Goal: Transaction & Acquisition: Purchase product/service

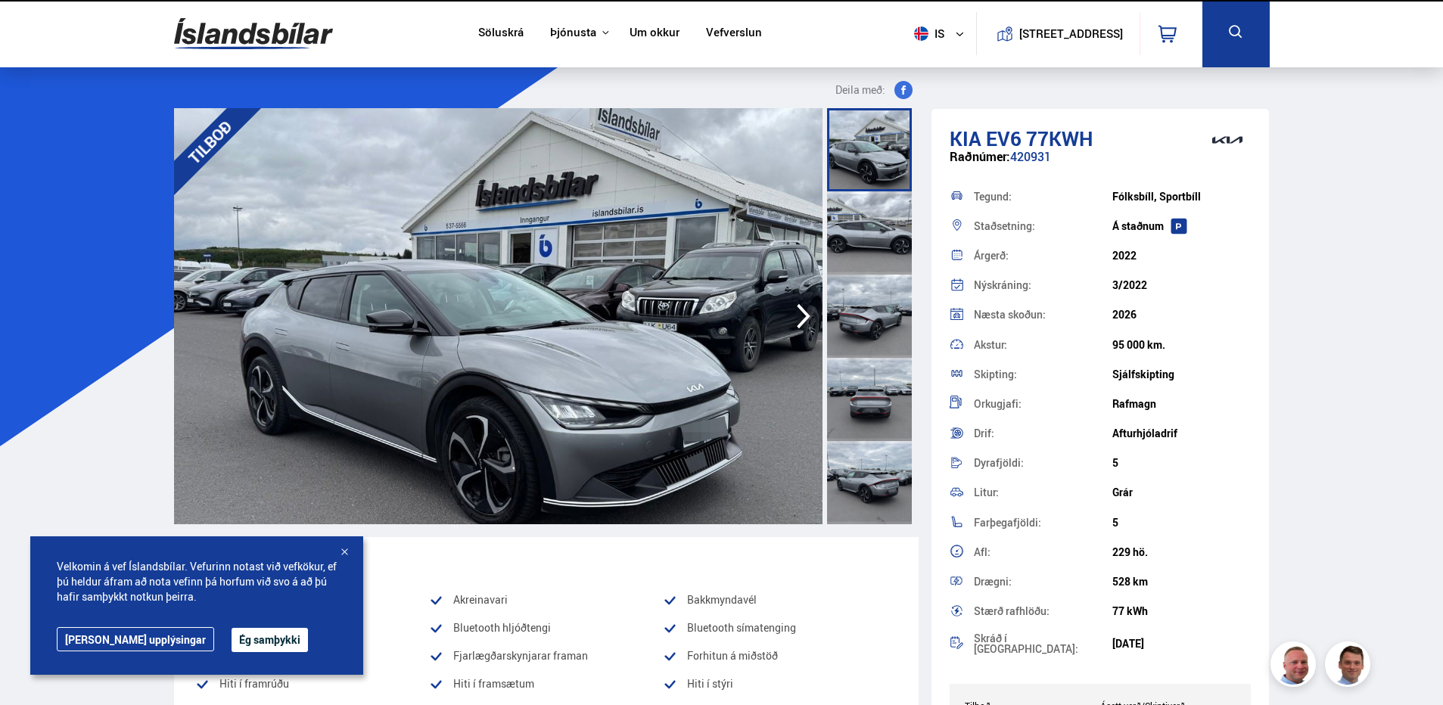
drag, startPoint x: 1348, startPoint y: 257, endPoint x: 1065, endPoint y: 283, distance: 284.1
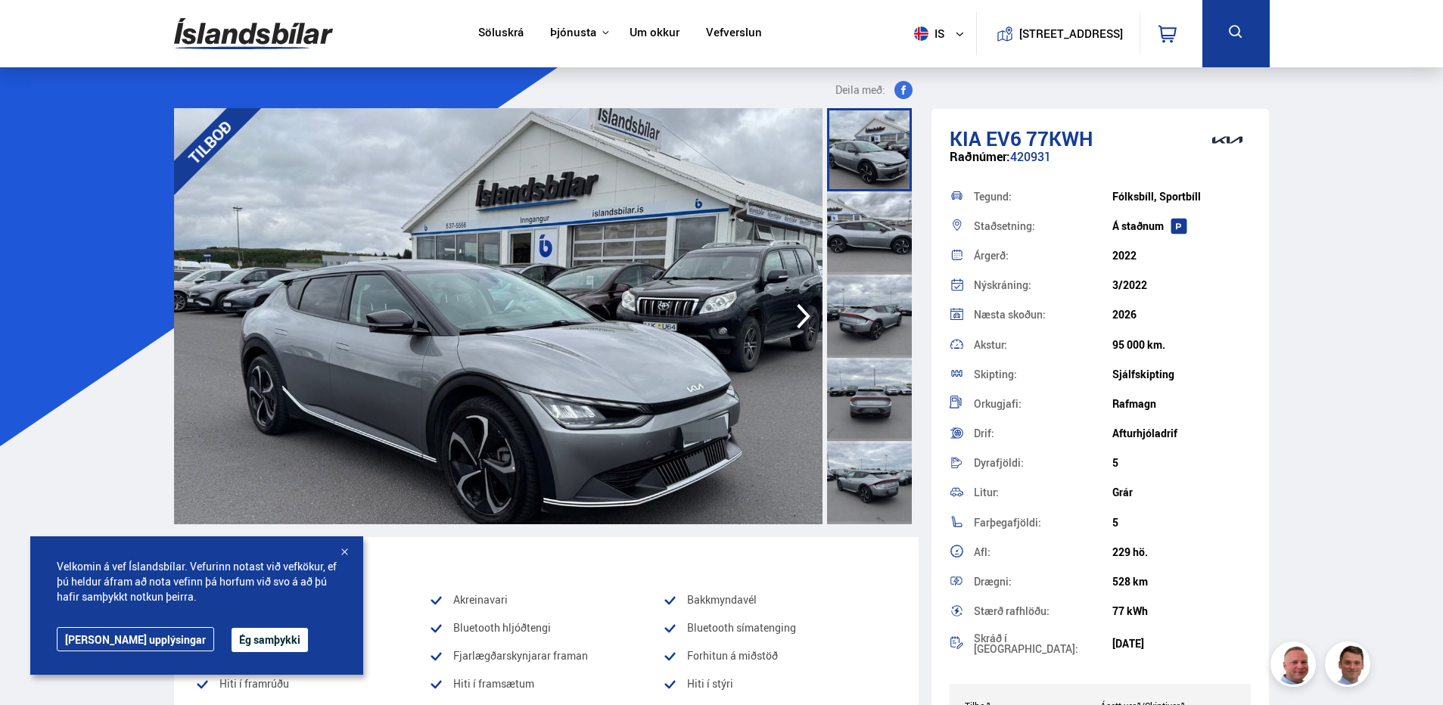
click at [800, 321] on icon "button" at bounding box center [803, 316] width 30 height 36
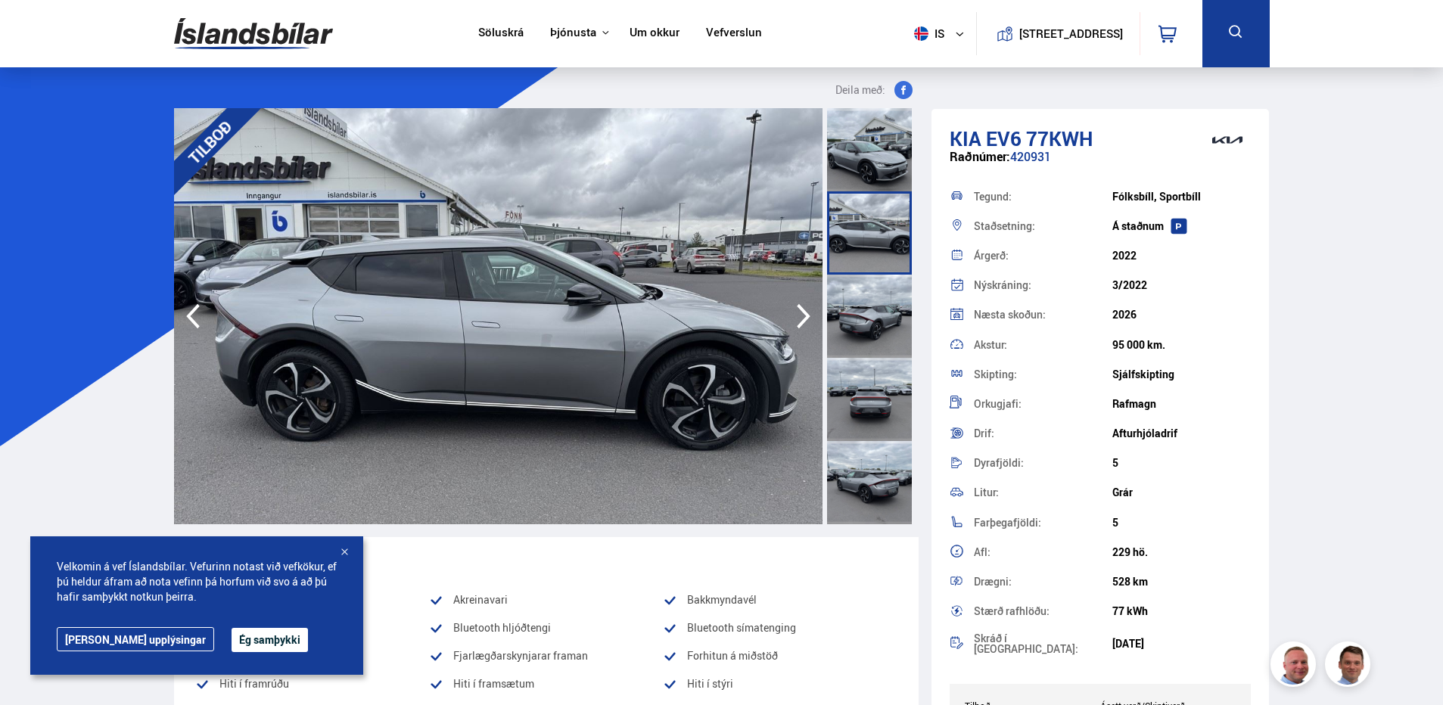
click at [800, 321] on icon "button" at bounding box center [803, 316] width 30 height 36
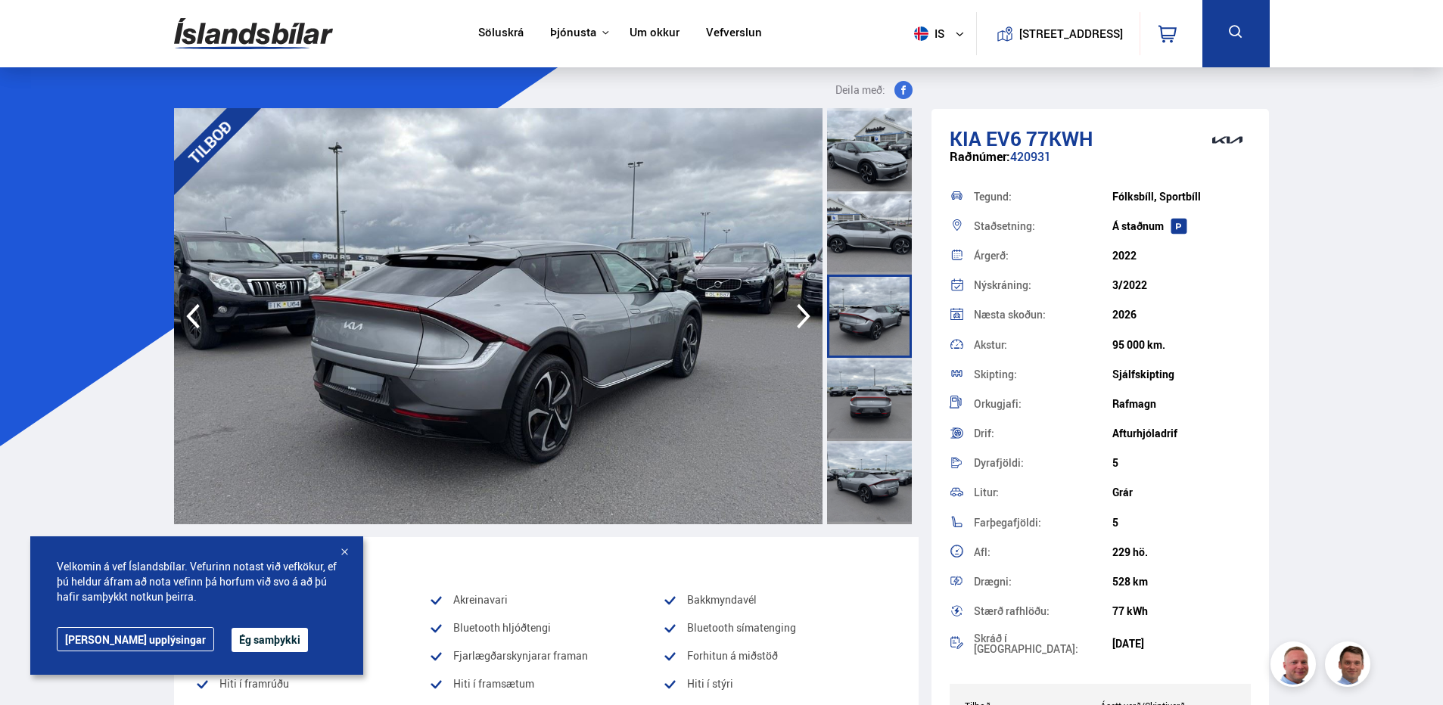
click at [800, 321] on icon "button" at bounding box center [803, 316] width 30 height 36
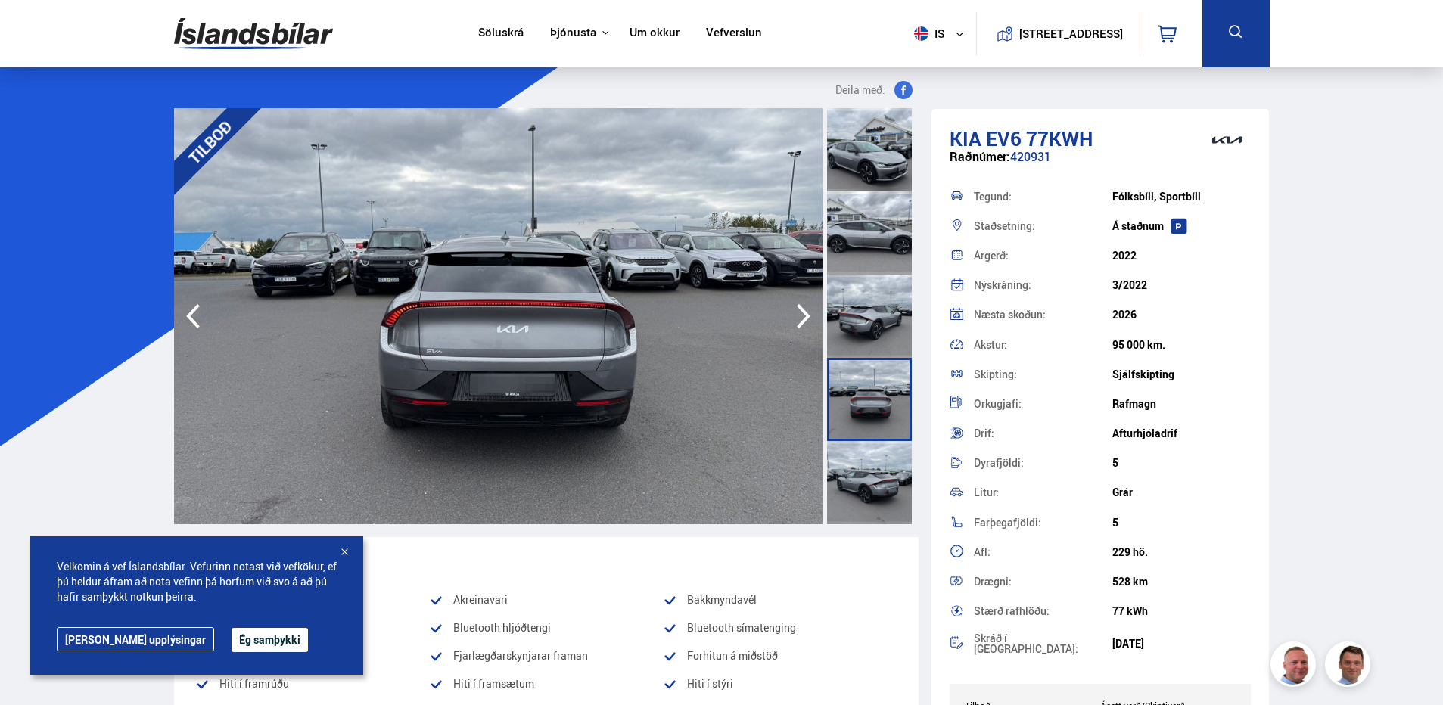
click at [800, 321] on icon "button" at bounding box center [803, 316] width 30 height 36
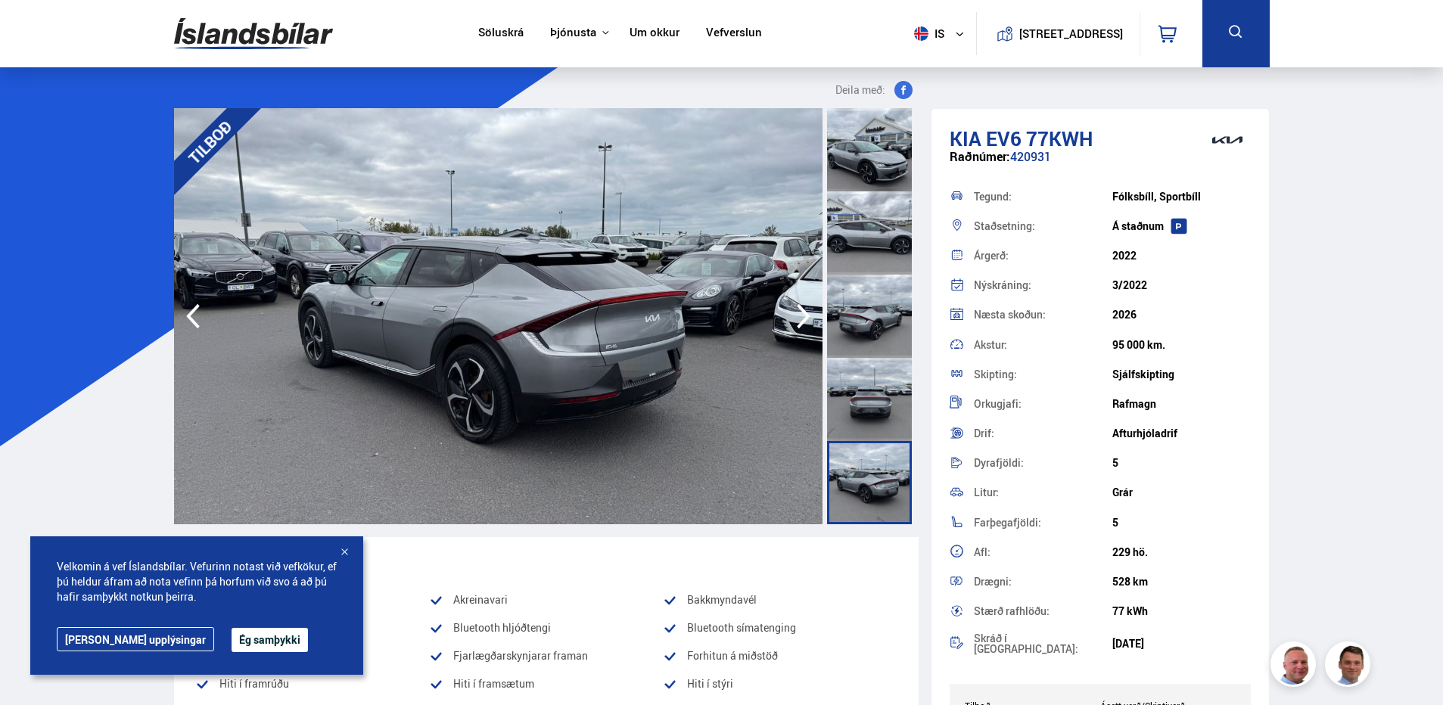
click at [800, 321] on icon "button" at bounding box center [803, 316] width 30 height 36
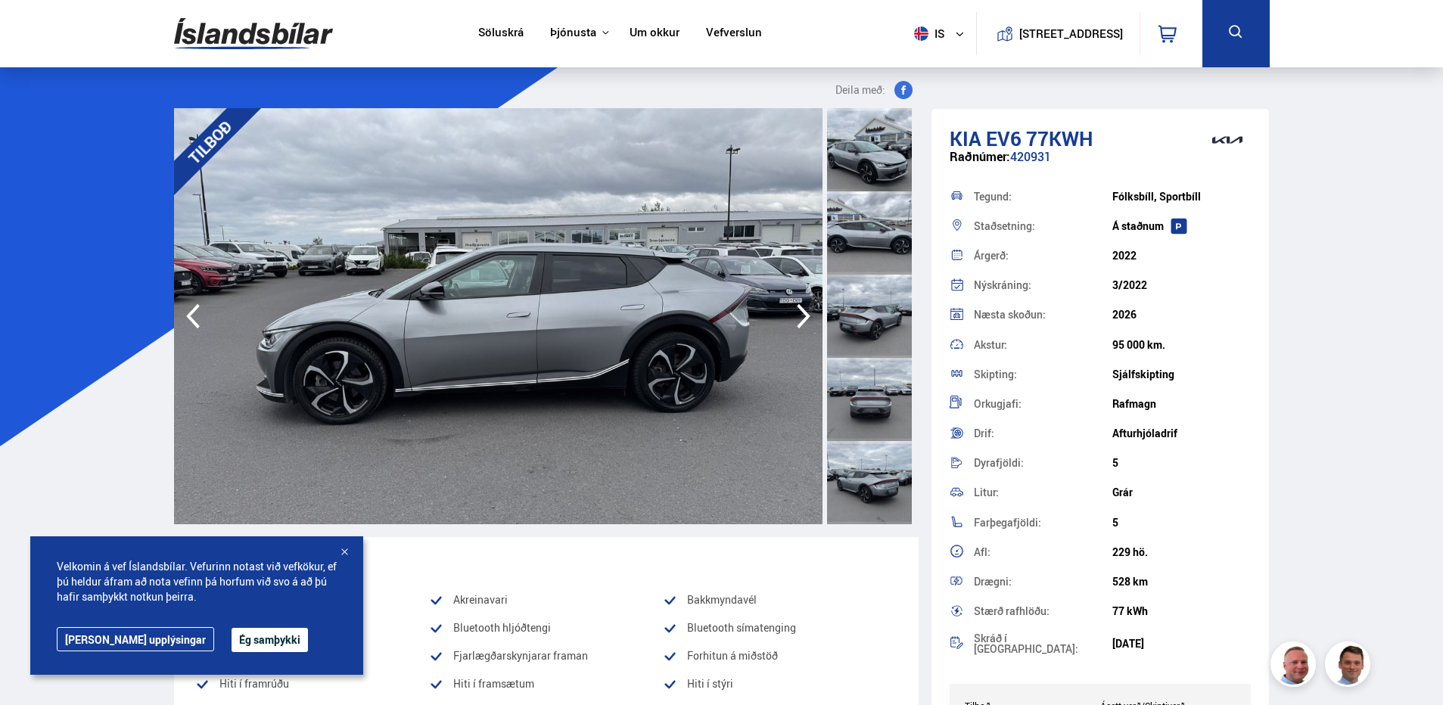
click at [800, 321] on icon "button" at bounding box center [803, 316] width 30 height 36
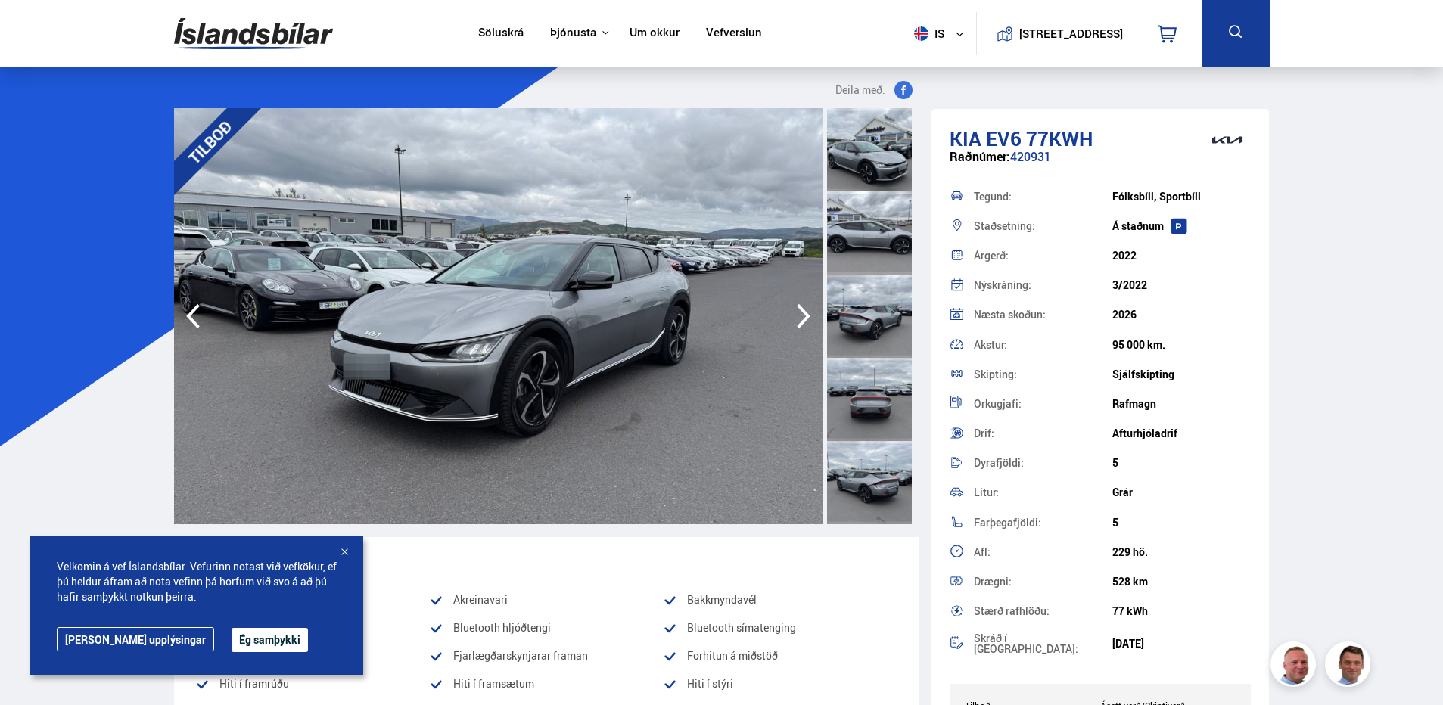
click at [800, 321] on icon "button" at bounding box center [803, 316] width 30 height 36
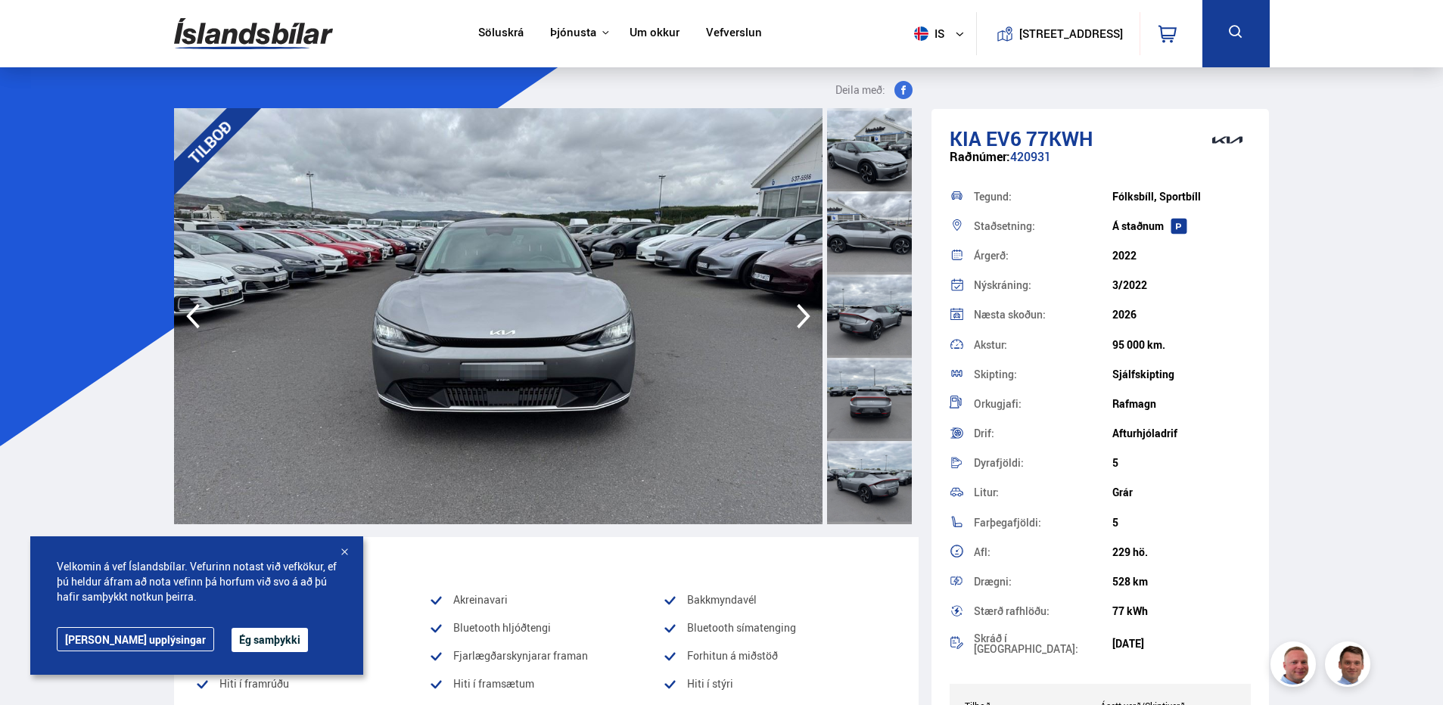
drag, startPoint x: 1342, startPoint y: 393, endPoint x: 1051, endPoint y: 356, distance: 293.6
click at [796, 306] on icon "button" at bounding box center [803, 316] width 30 height 36
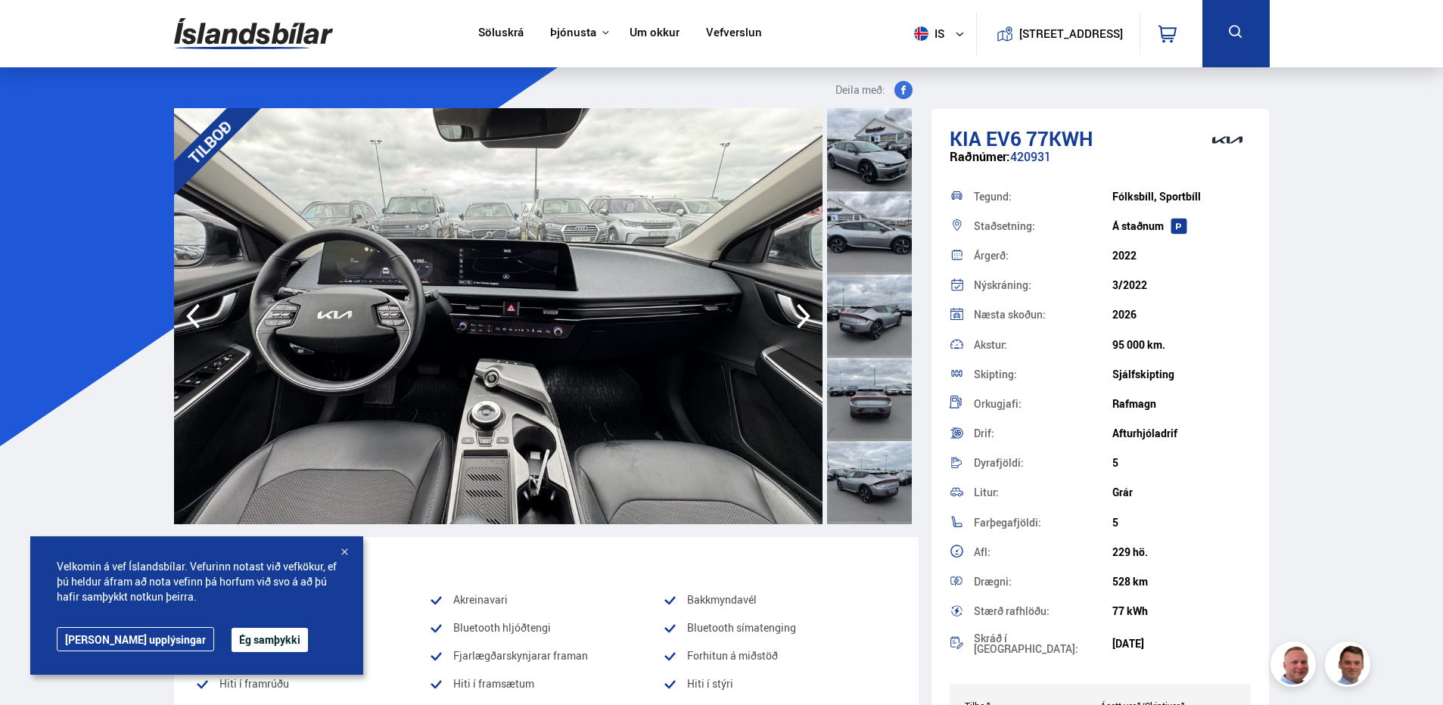
click at [803, 305] on icon "button" at bounding box center [803, 316] width 30 height 36
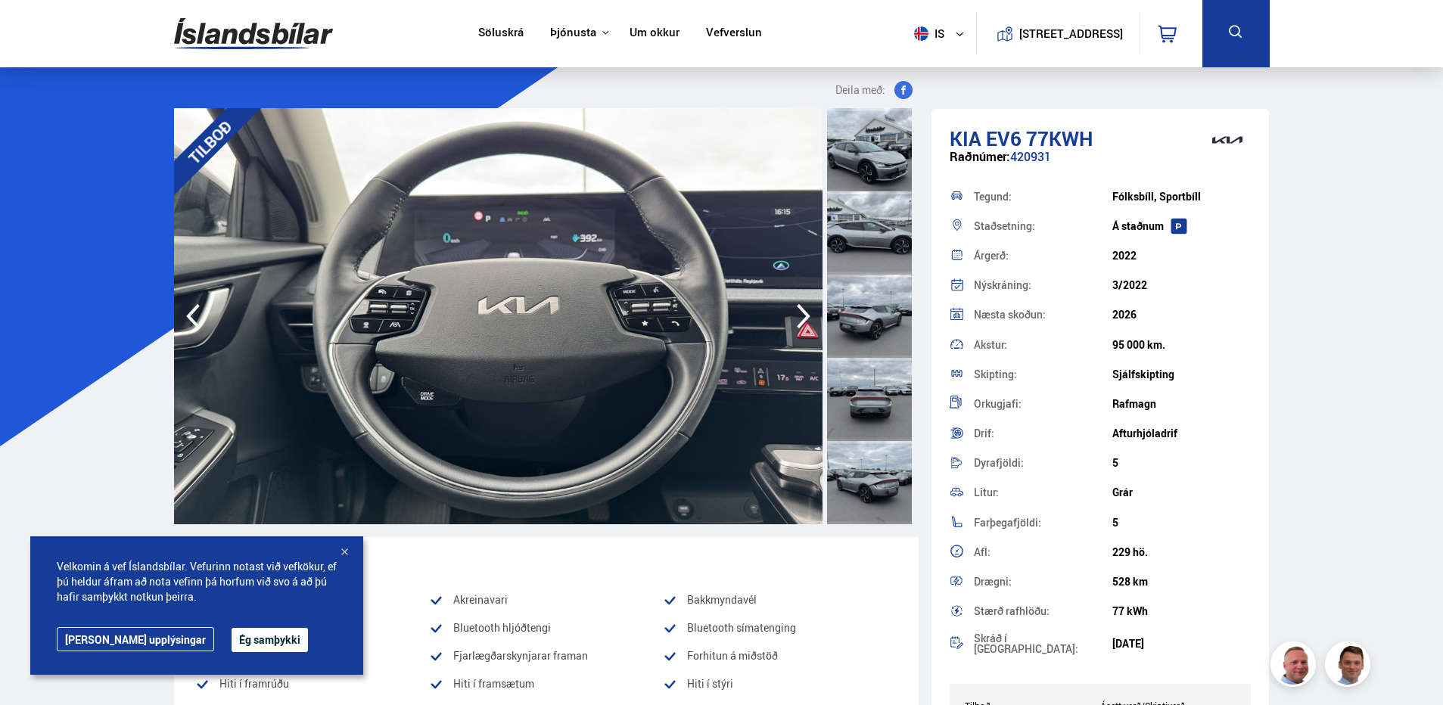
click at [809, 303] on icon "button" at bounding box center [803, 316] width 30 height 36
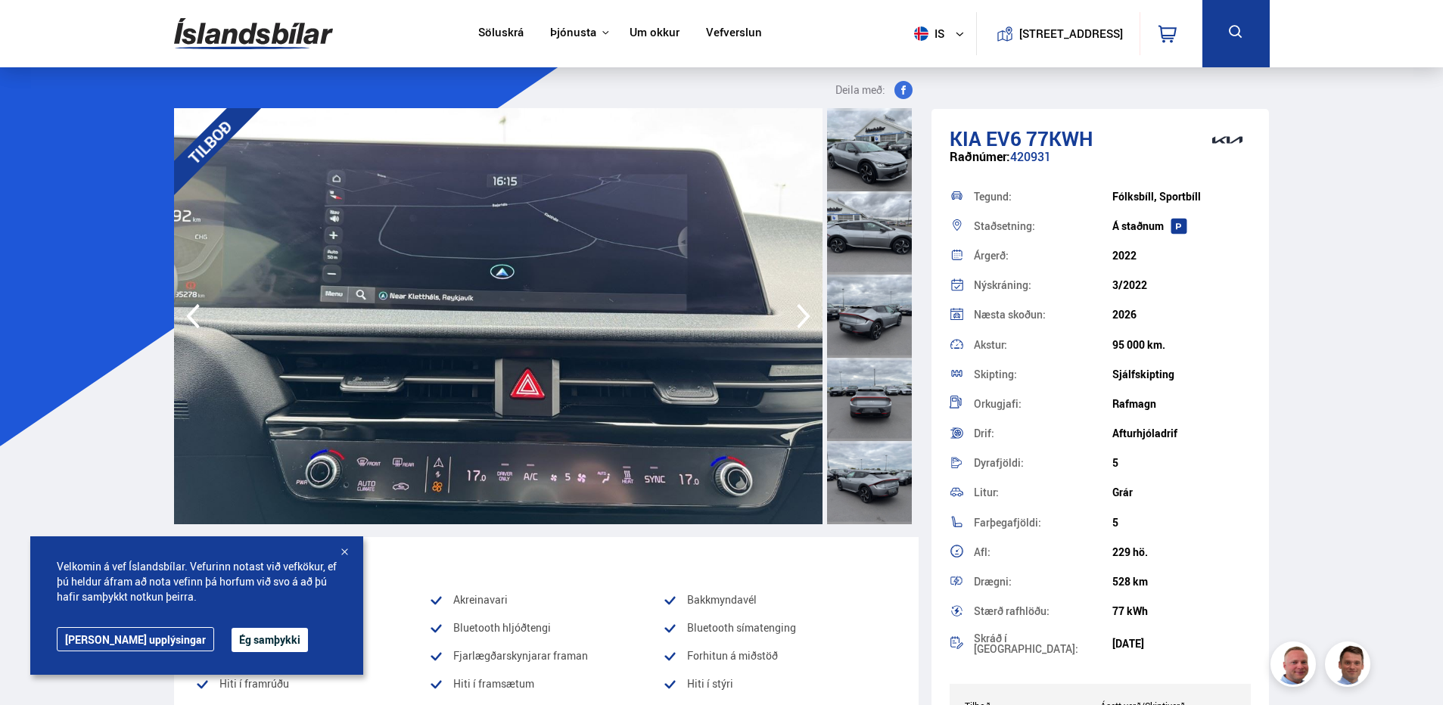
click at [809, 303] on icon "button" at bounding box center [803, 316] width 30 height 36
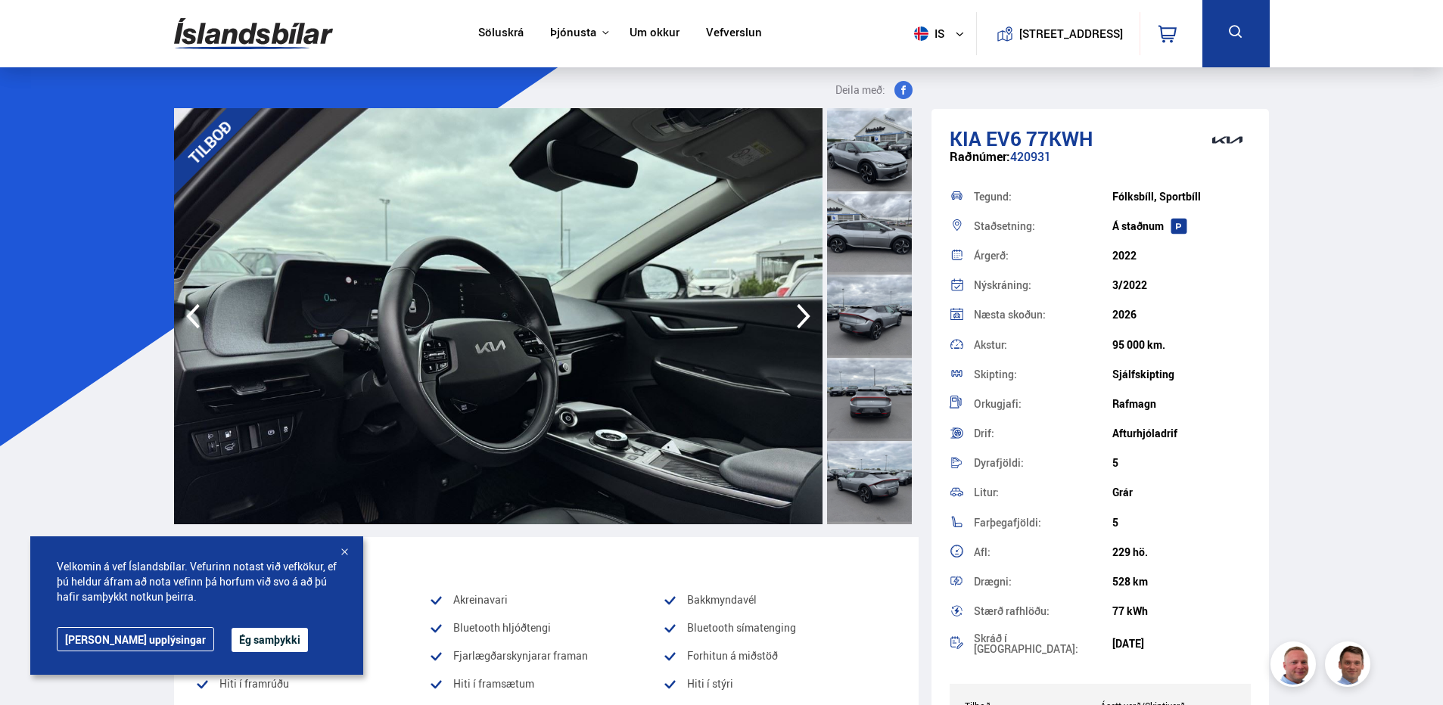
click at [809, 303] on icon "button" at bounding box center [803, 316] width 30 height 36
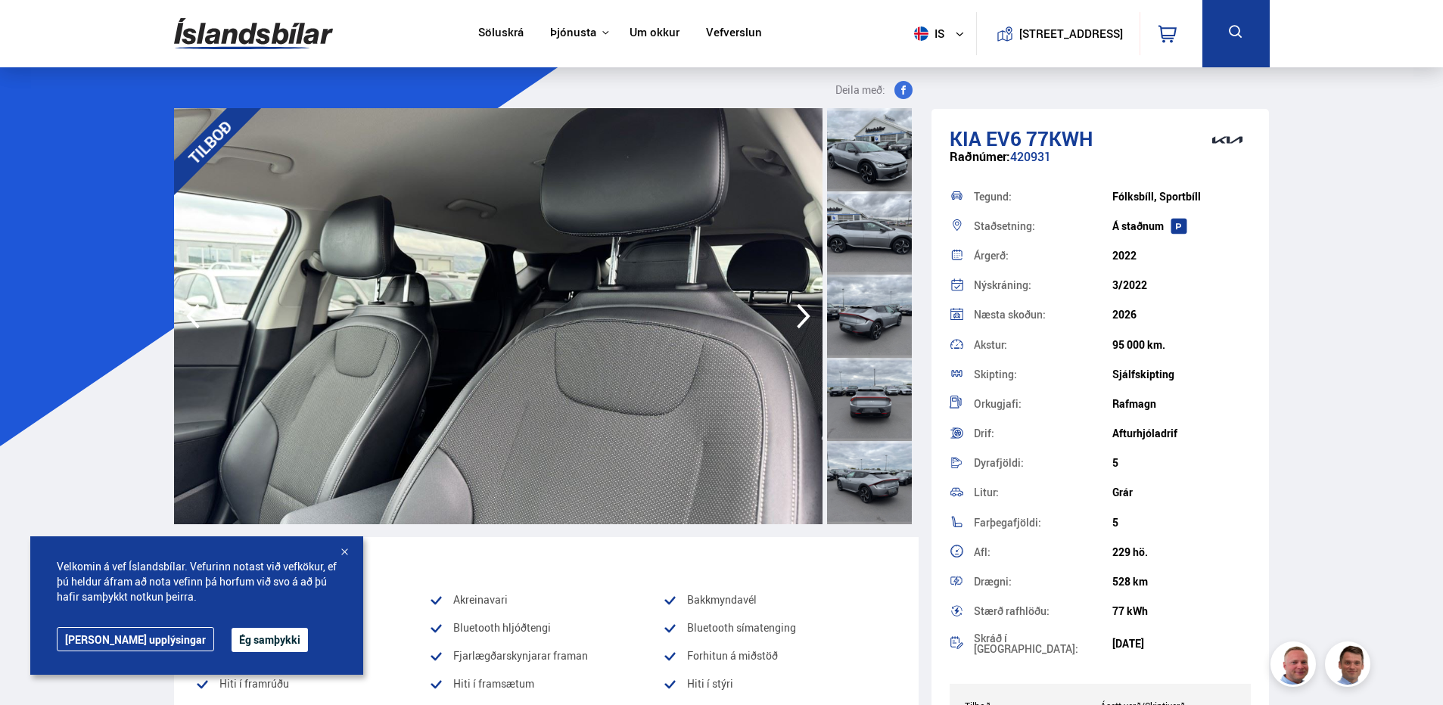
click at [809, 303] on icon "button" at bounding box center [803, 316] width 30 height 36
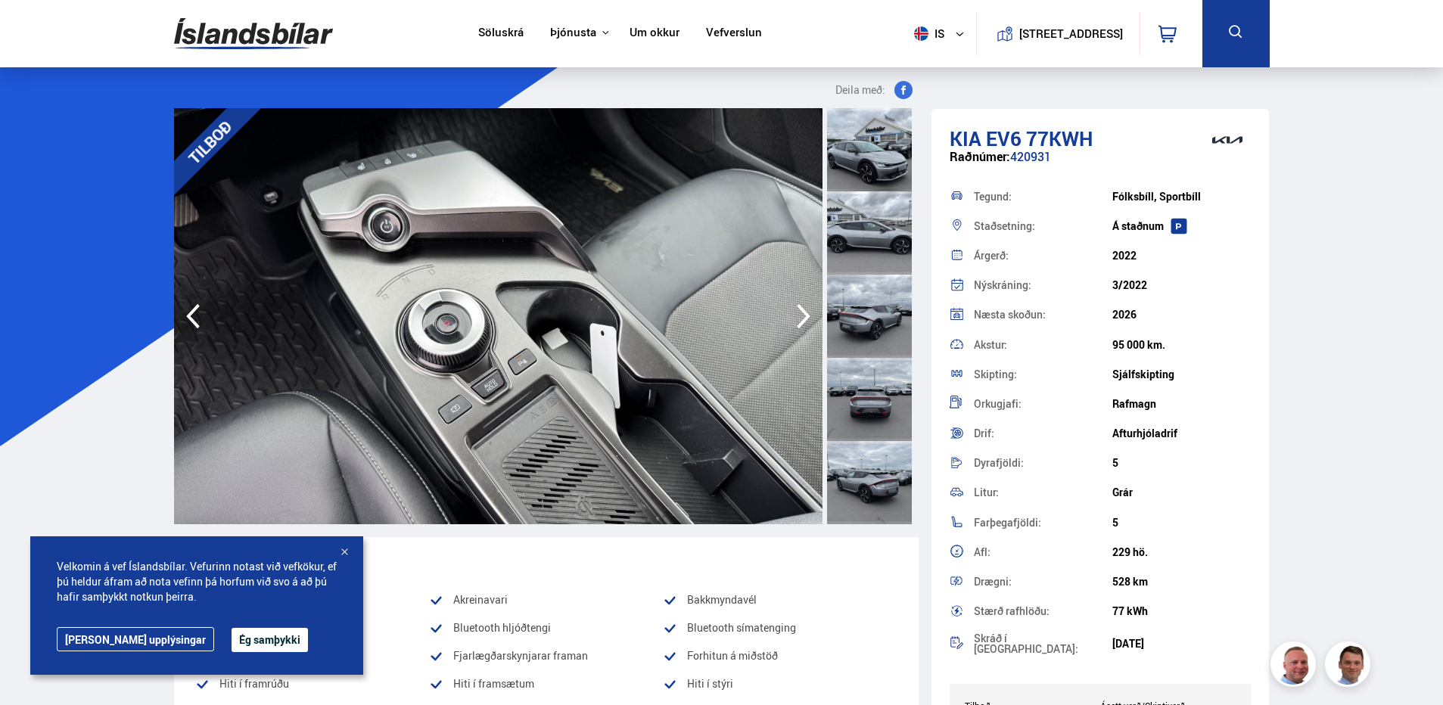
click at [809, 303] on icon "button" at bounding box center [803, 316] width 30 height 36
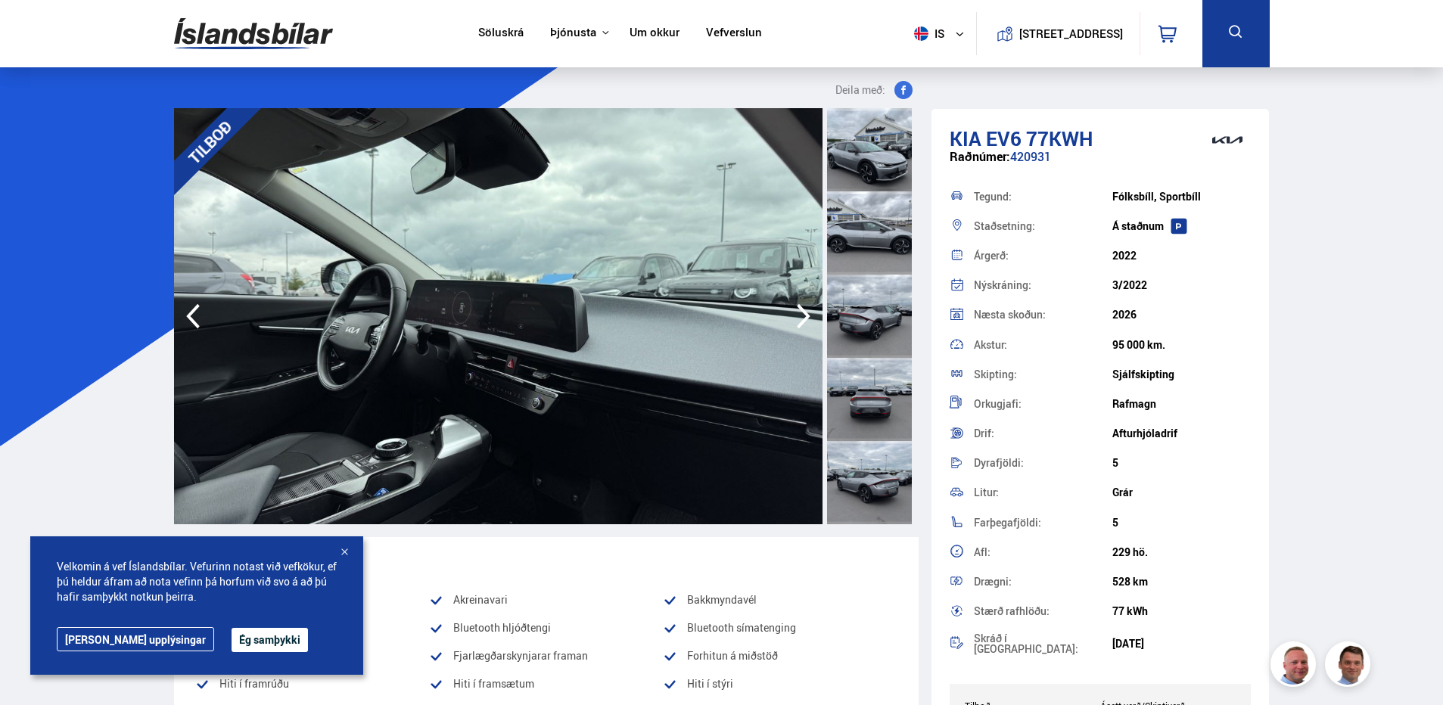
click at [809, 303] on icon "button" at bounding box center [803, 316] width 30 height 36
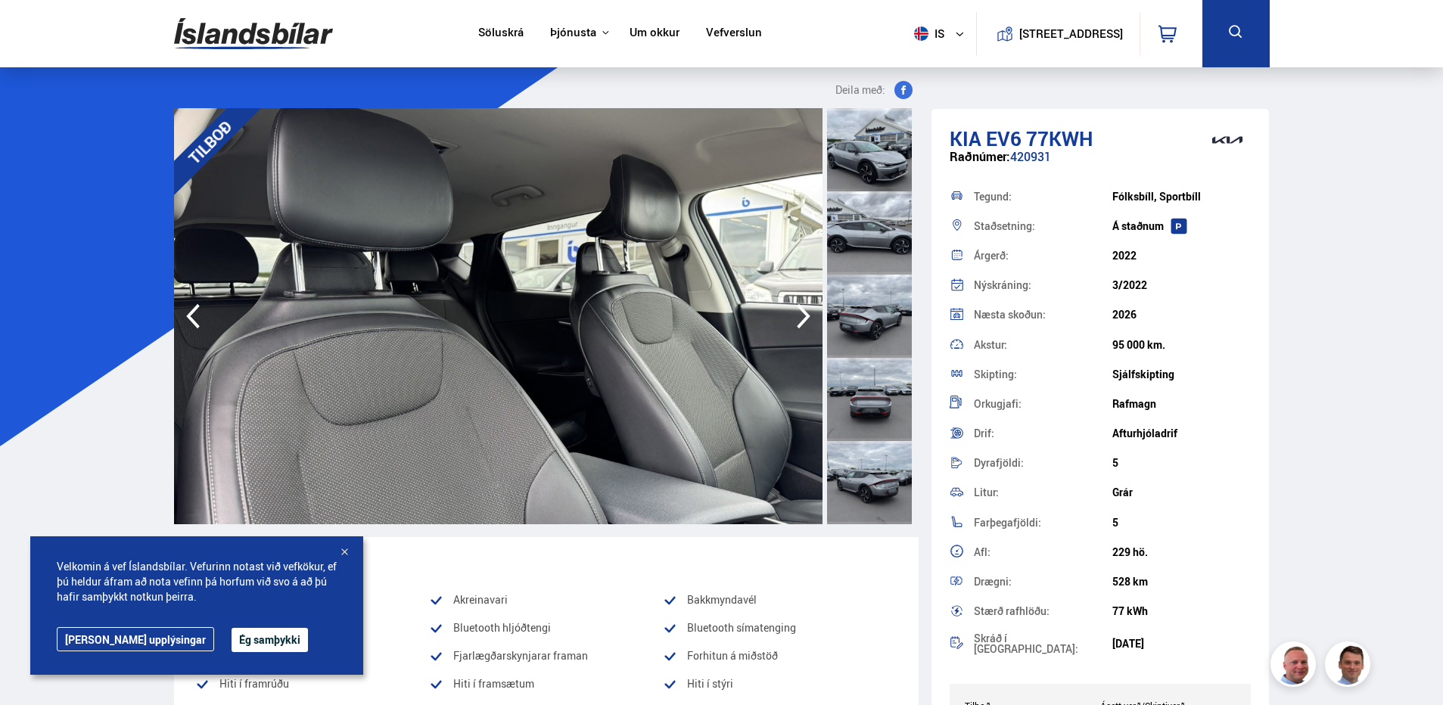
click at [806, 303] on icon "button" at bounding box center [803, 316] width 30 height 36
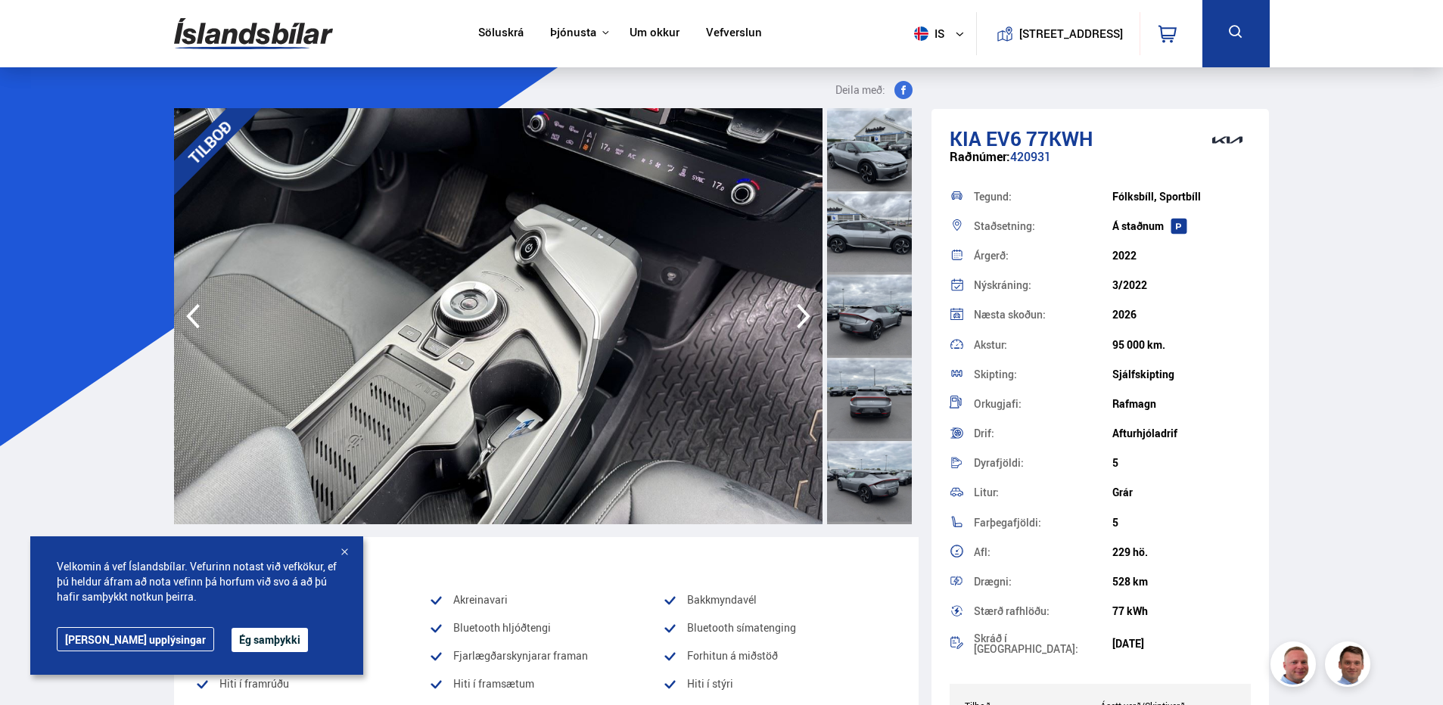
click at [806, 303] on icon "button" at bounding box center [803, 316] width 30 height 36
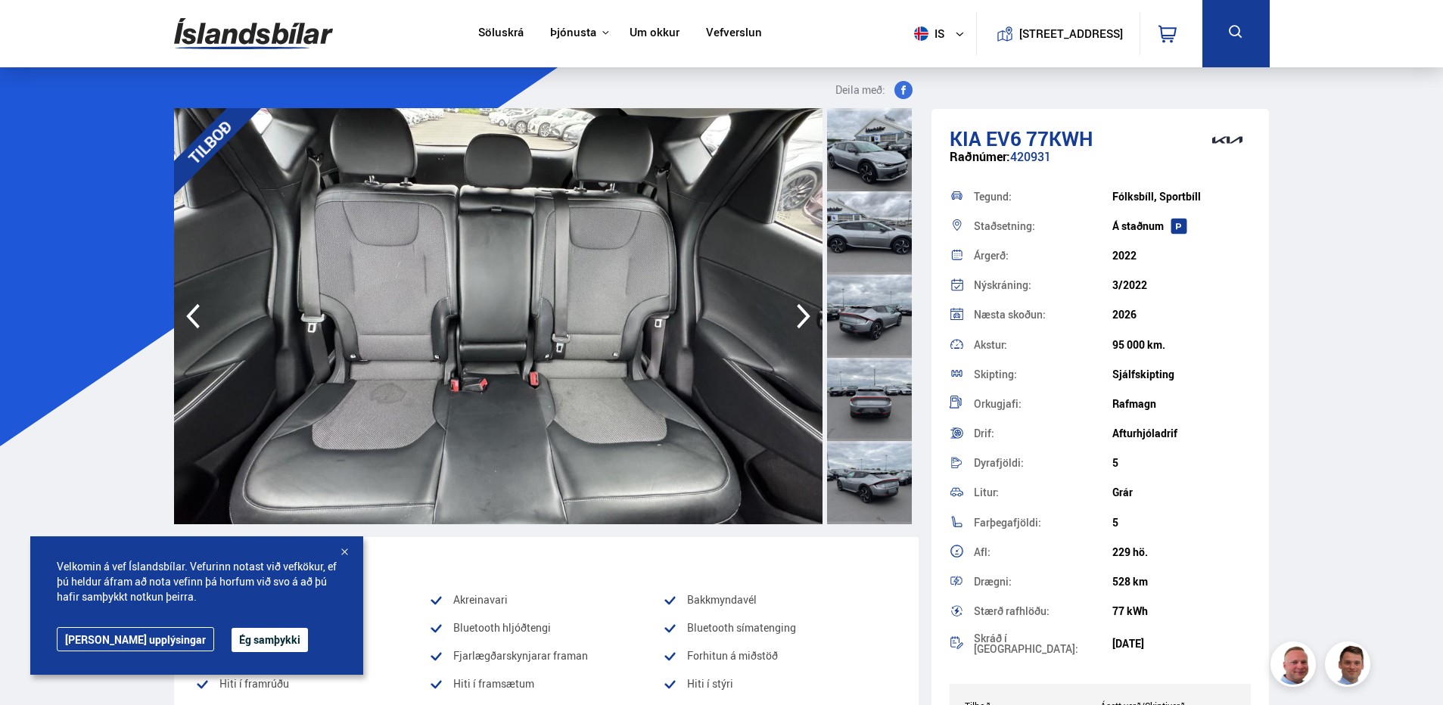
click at [806, 303] on icon "button" at bounding box center [803, 316] width 30 height 36
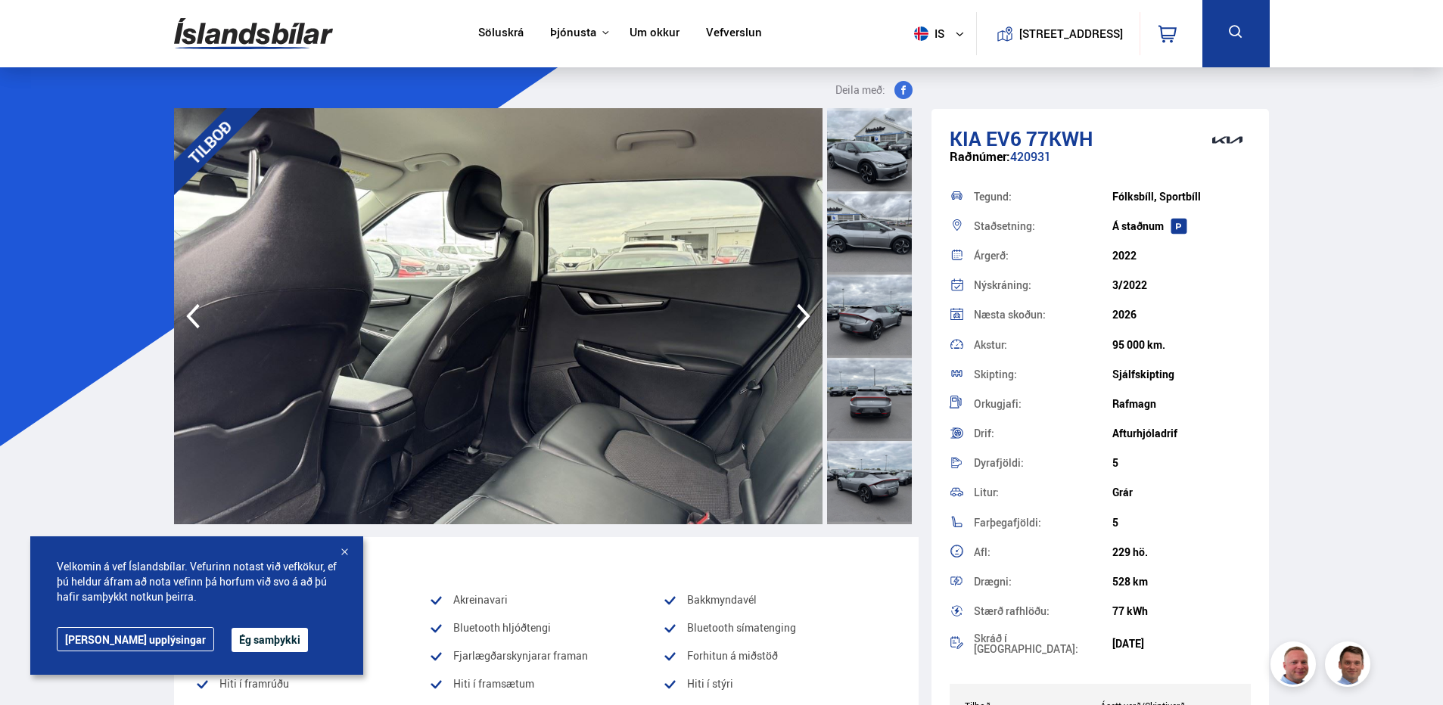
click at [805, 303] on icon "button" at bounding box center [803, 316] width 30 height 36
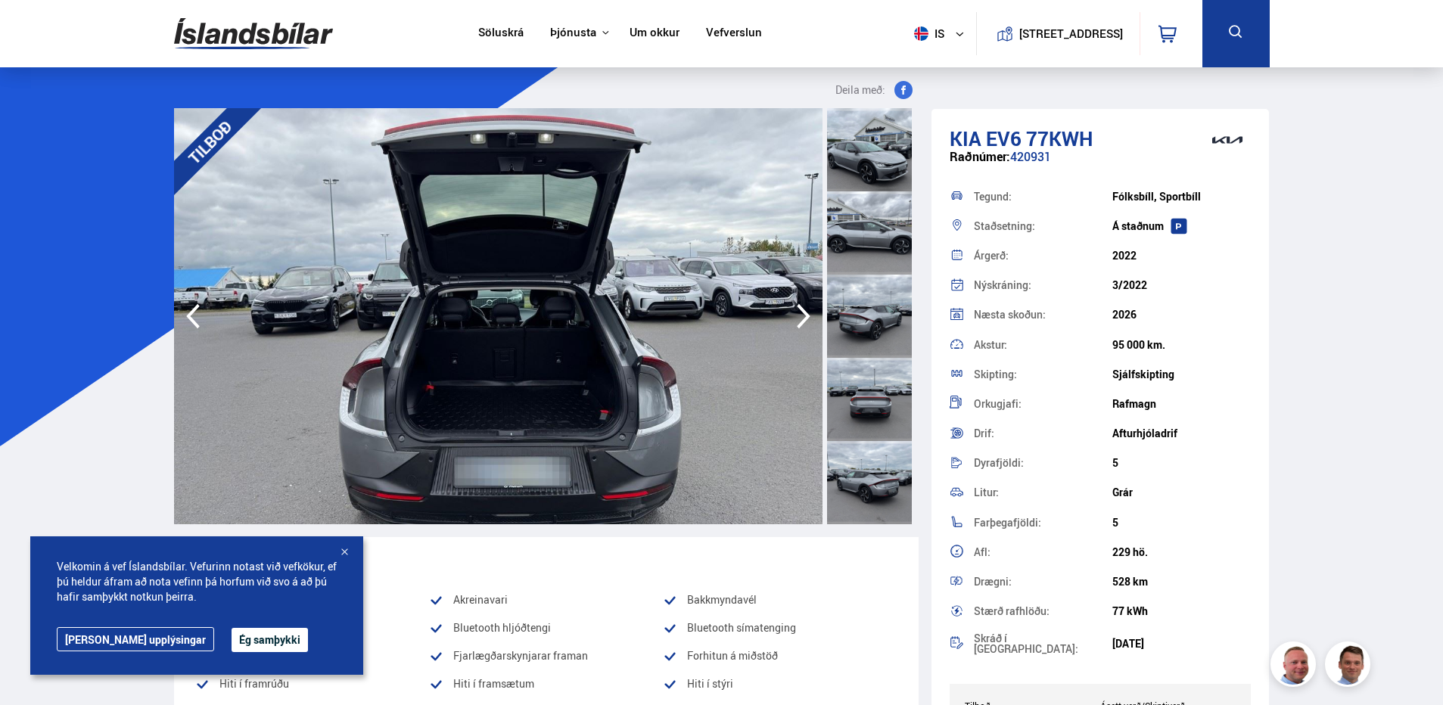
click at [800, 306] on icon "button" at bounding box center [804, 316] width 14 height 25
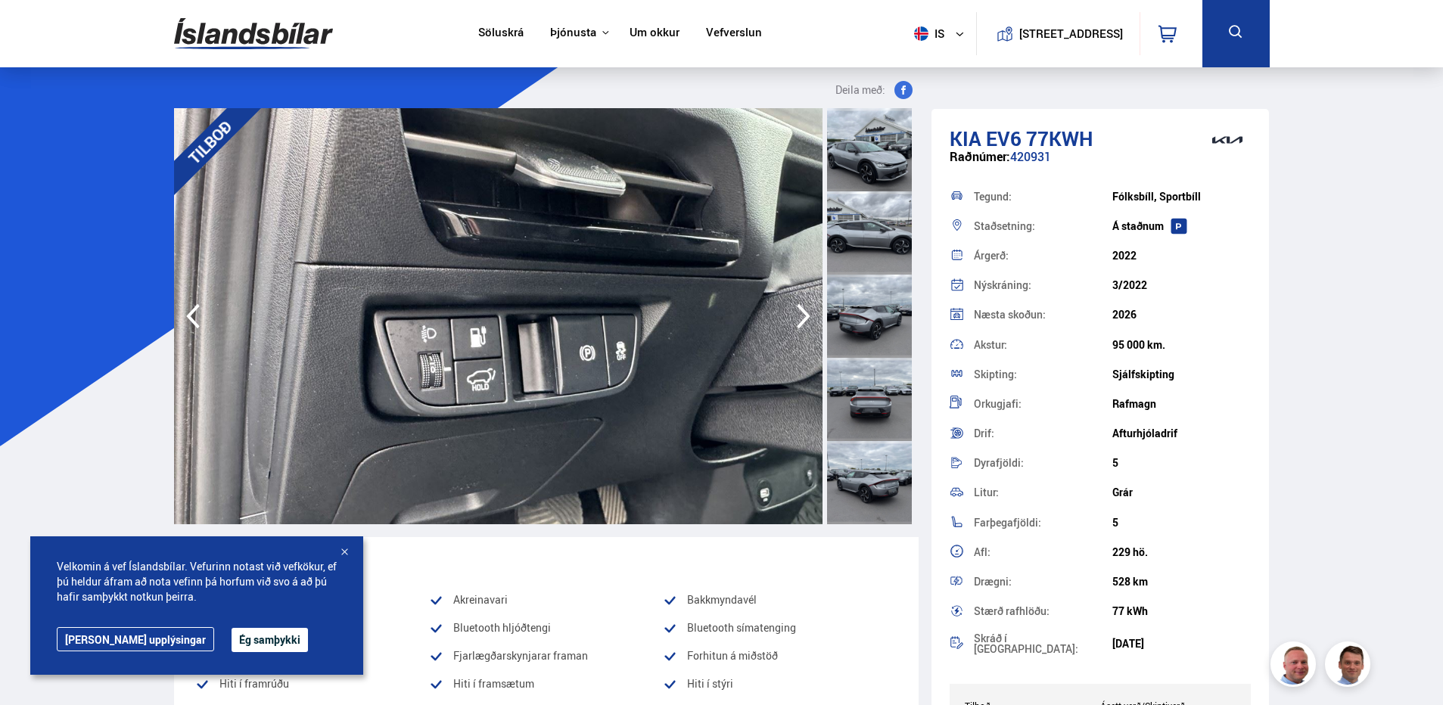
click at [800, 306] on icon "button" at bounding box center [804, 316] width 14 height 25
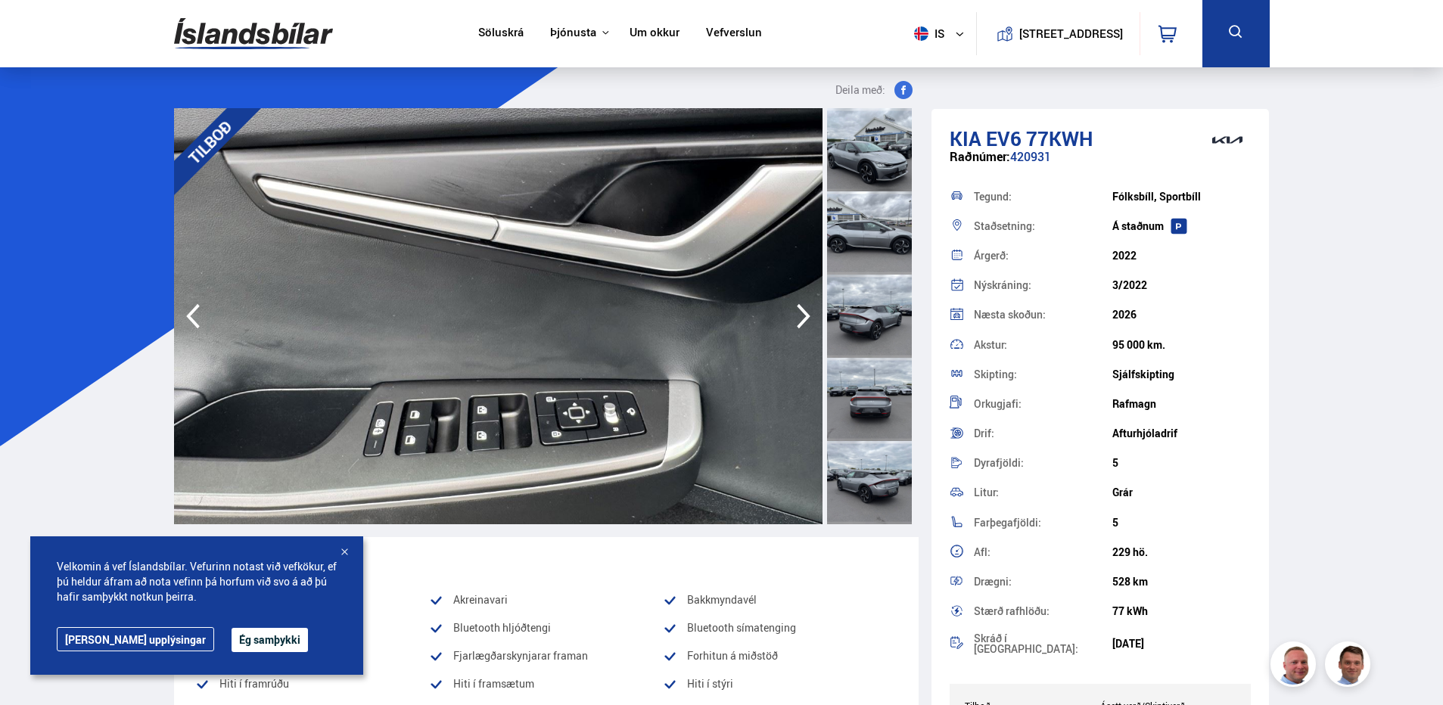
click at [800, 306] on icon "button" at bounding box center [804, 316] width 14 height 25
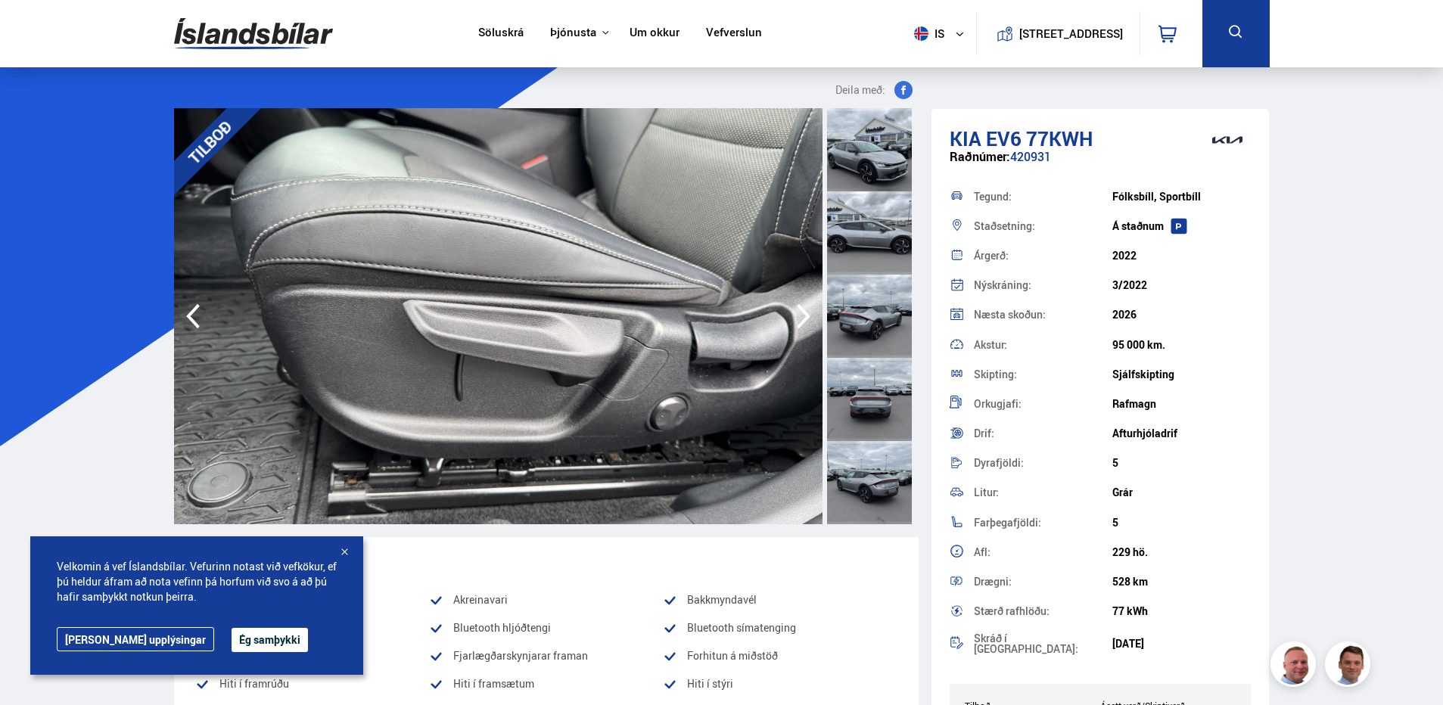
click at [800, 306] on icon "button" at bounding box center [804, 316] width 14 height 25
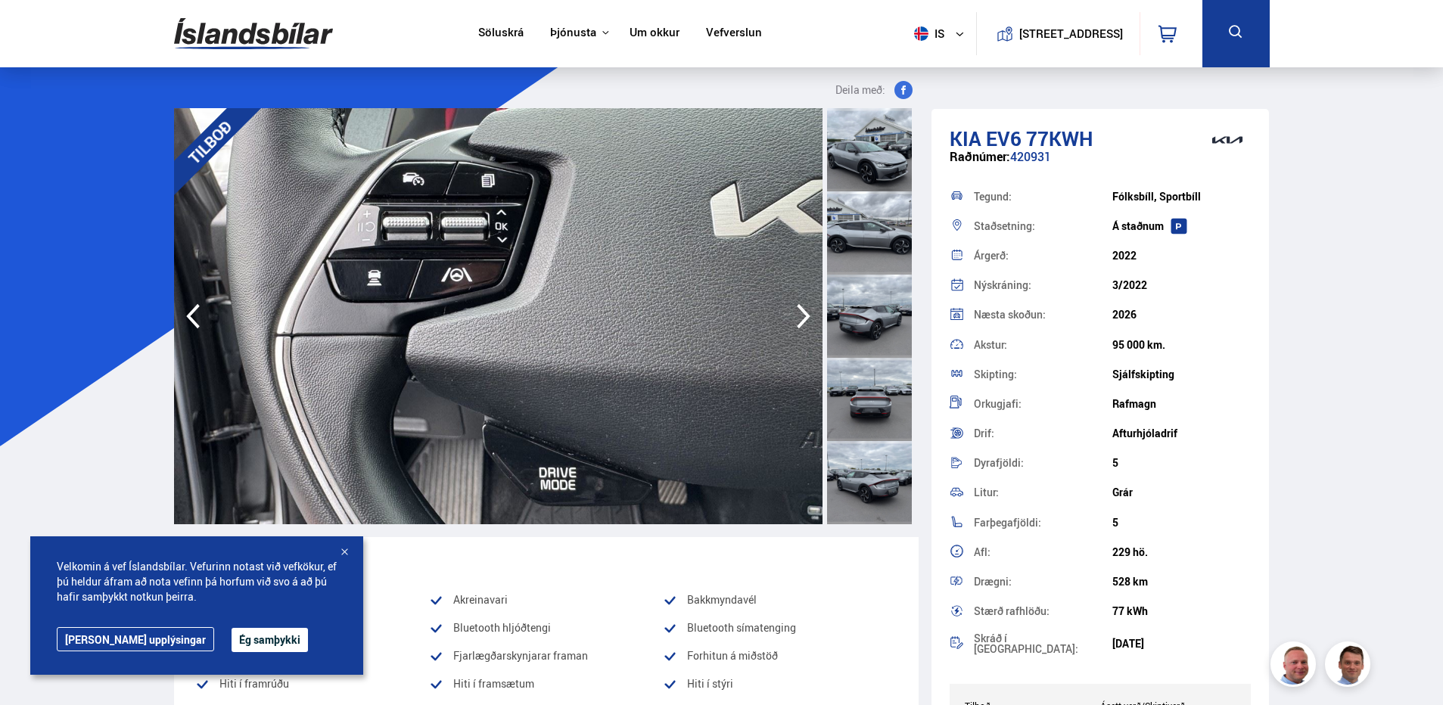
click at [800, 306] on icon "button" at bounding box center [804, 316] width 14 height 25
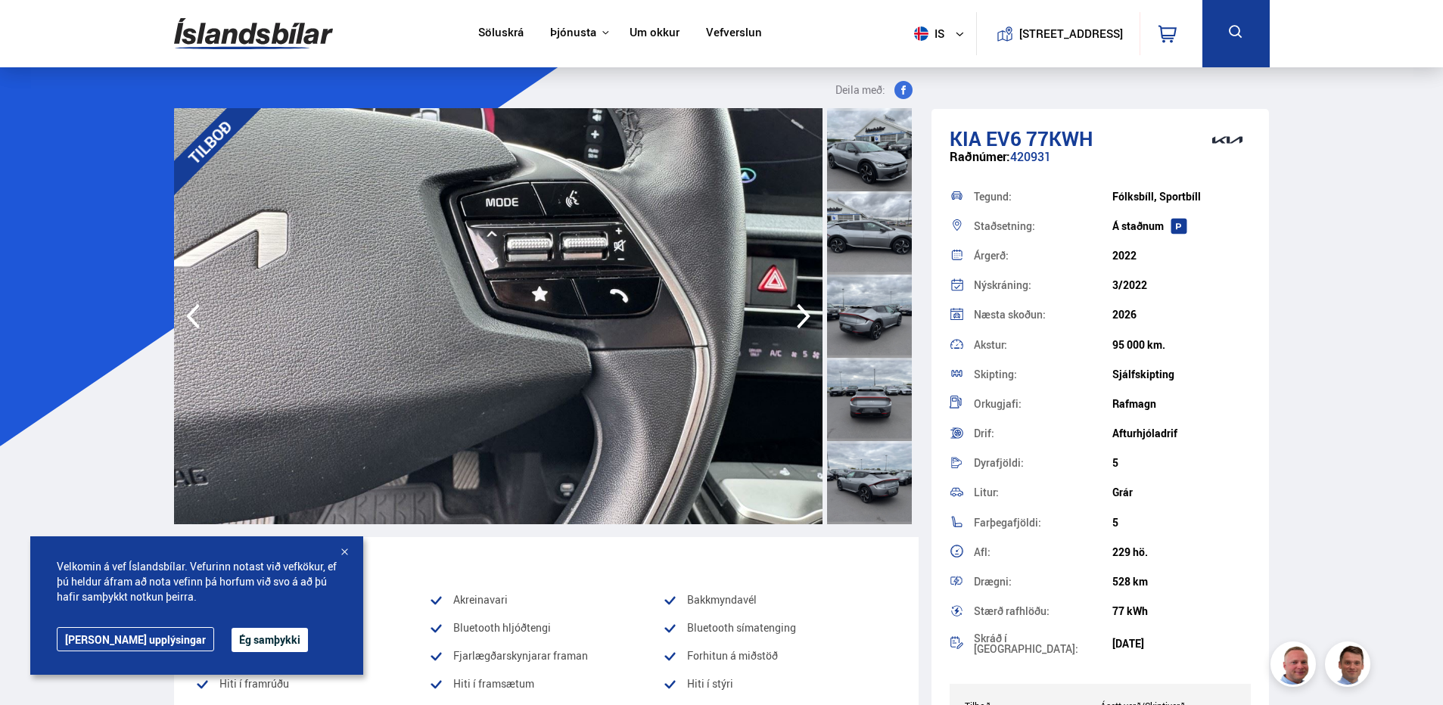
click at [800, 306] on icon "button" at bounding box center [804, 316] width 14 height 25
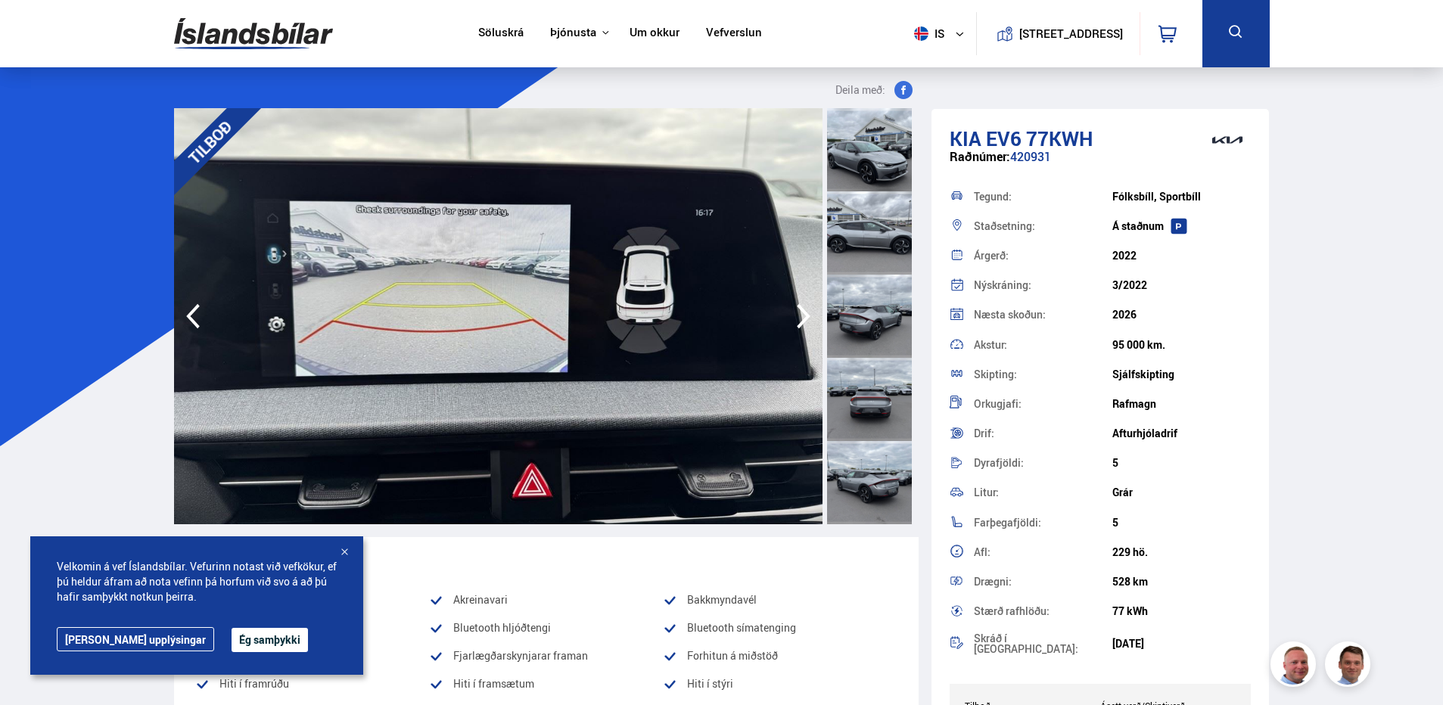
click at [800, 306] on icon "button" at bounding box center [804, 316] width 14 height 25
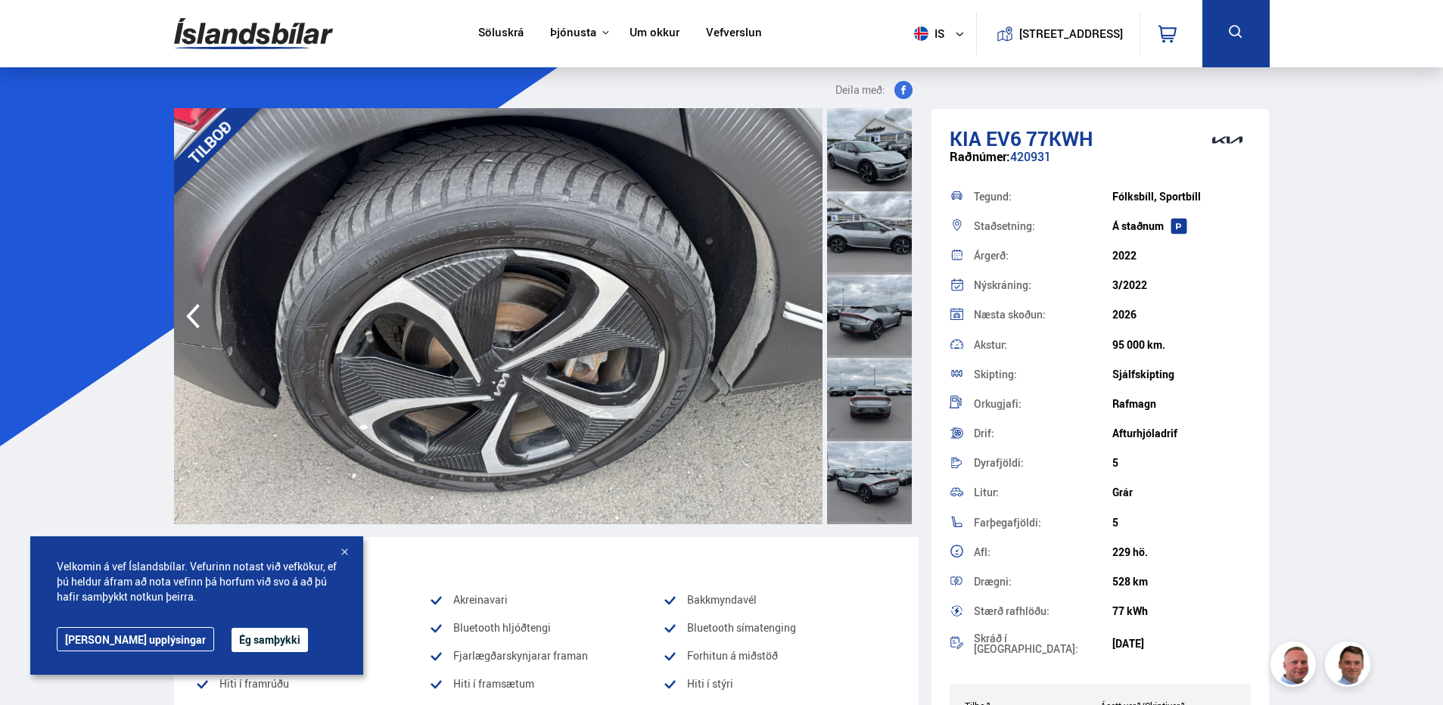
click at [800, 306] on img at bounding box center [498, 316] width 648 height 416
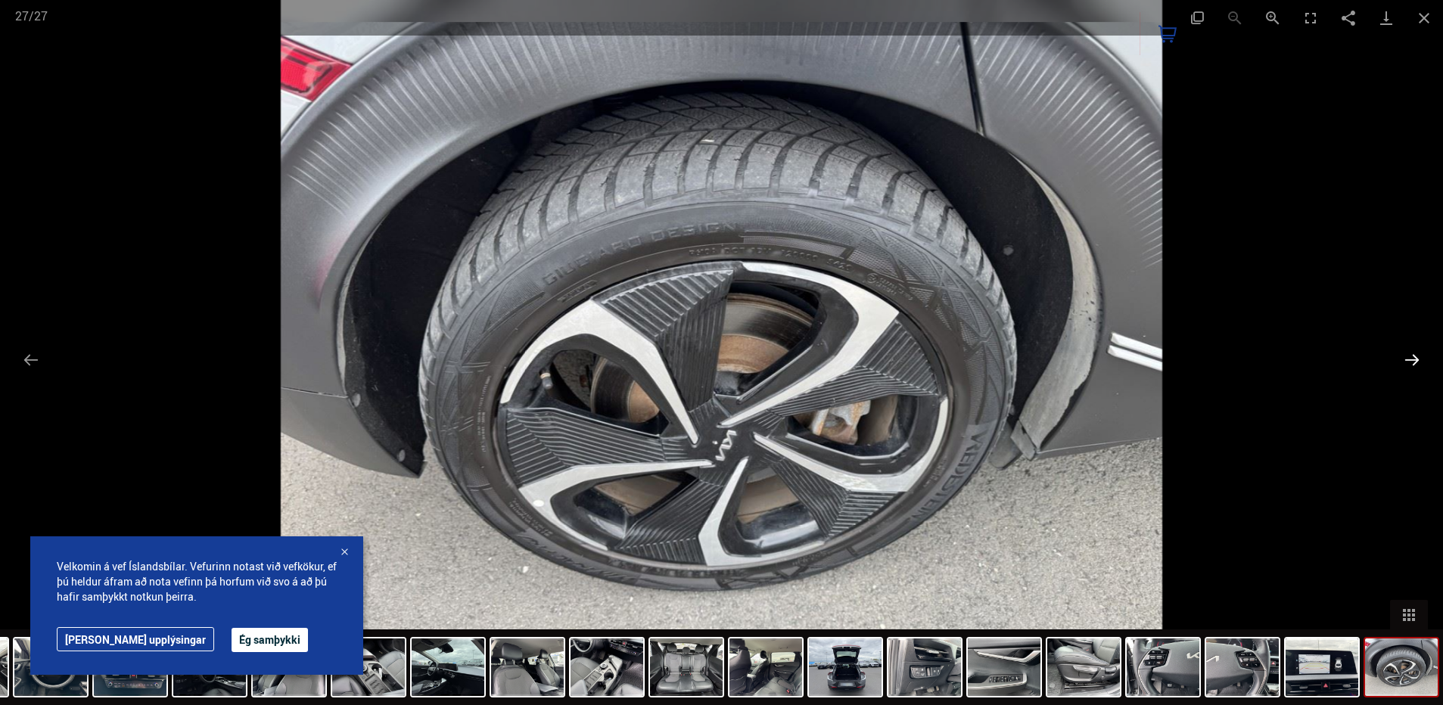
click at [1426, 356] on button "Next slide" at bounding box center [1412, 360] width 32 height 30
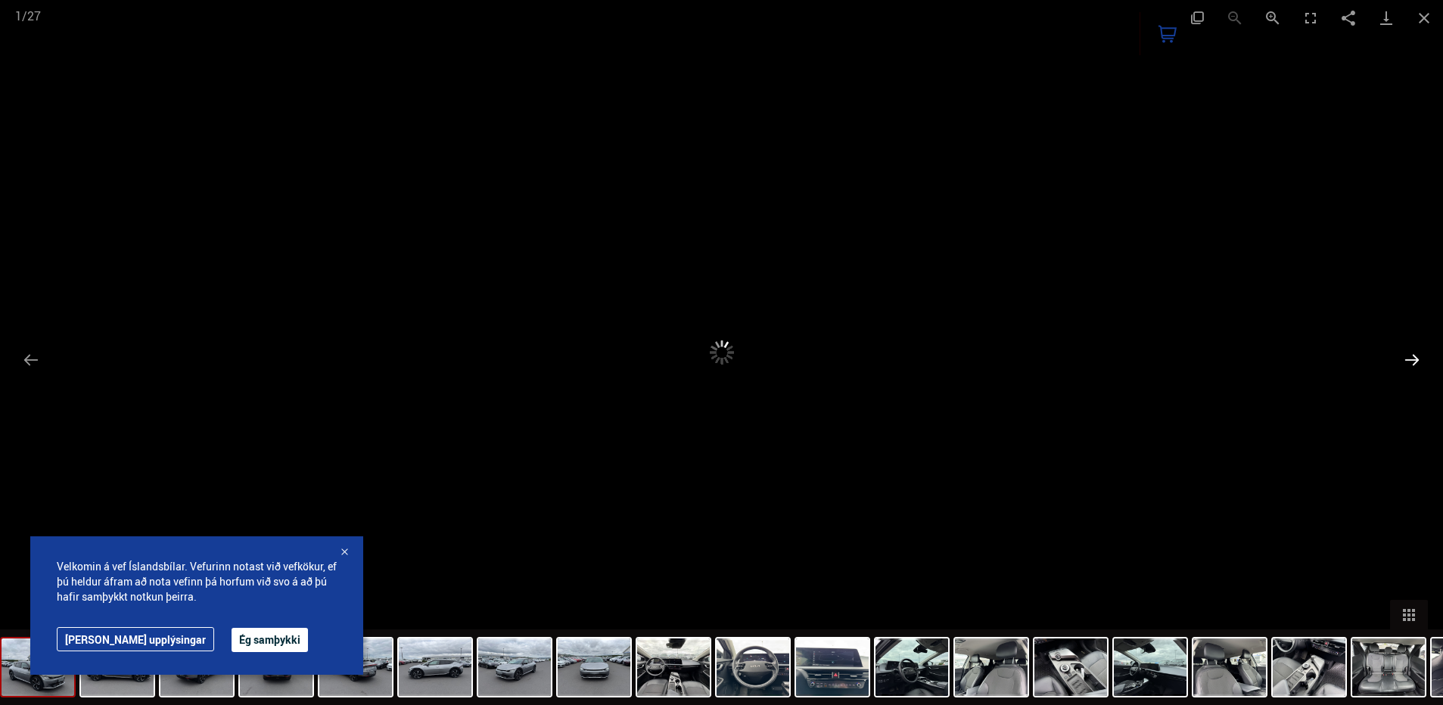
click at [1404, 352] on button "Next slide" at bounding box center [1412, 360] width 32 height 30
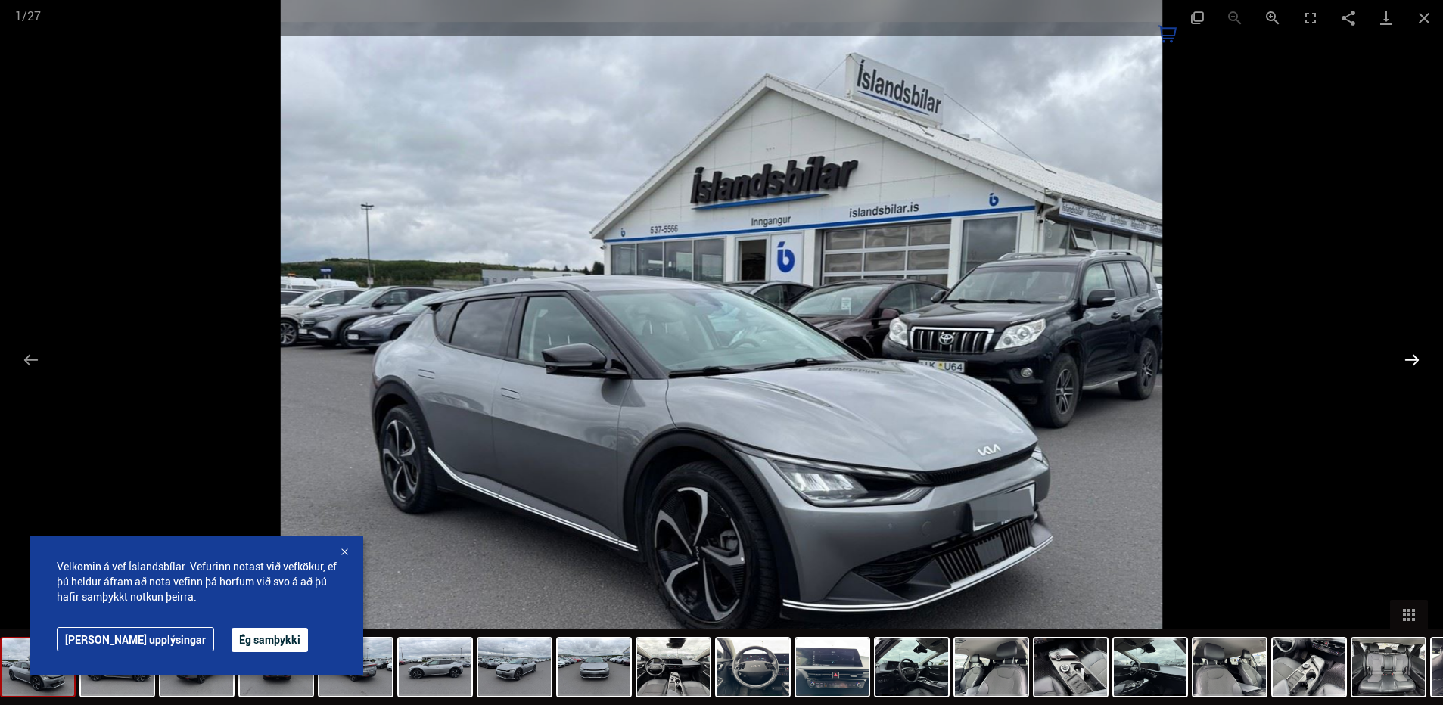
click at [1404, 350] on button "Next slide" at bounding box center [1412, 360] width 32 height 30
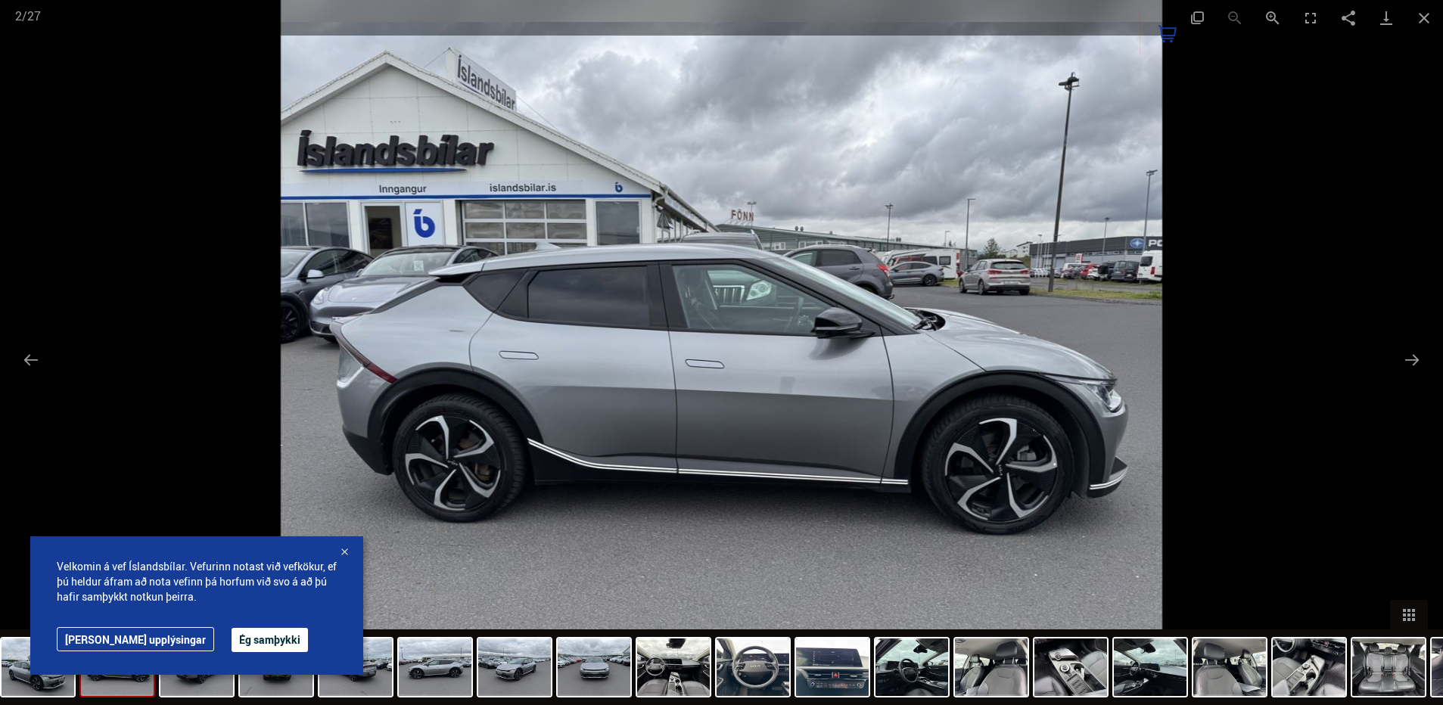
click at [1279, 404] on div at bounding box center [721, 352] width 1443 height 705
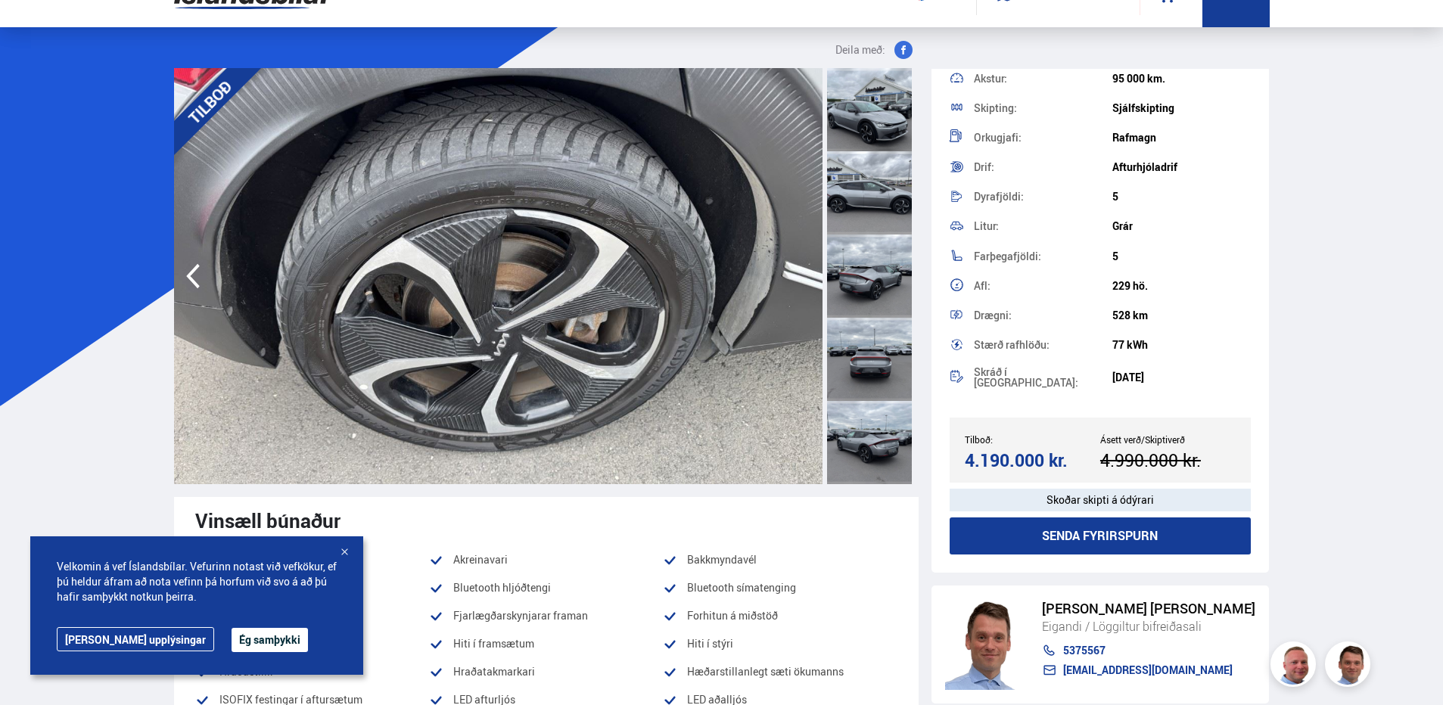
scroll to position [76, 0]
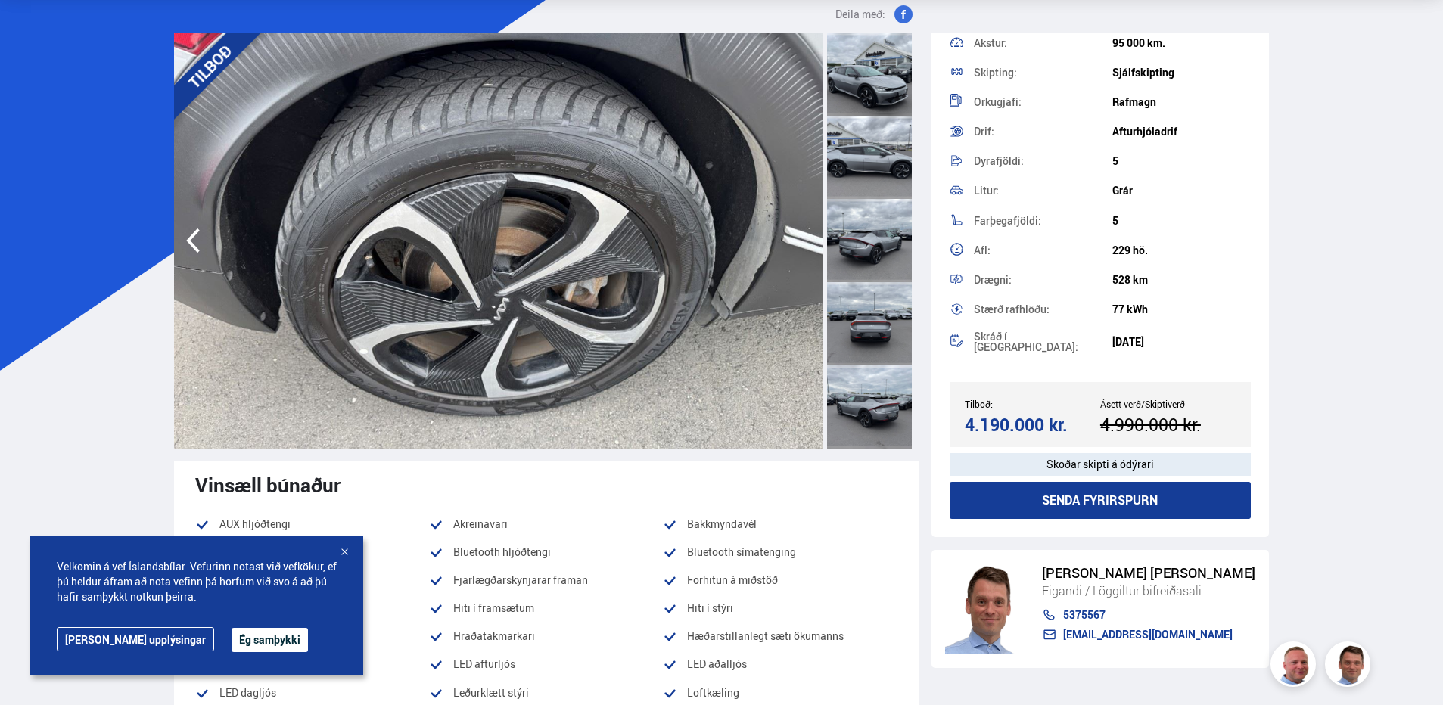
click at [344, 547] on div at bounding box center [344, 552] width 15 height 15
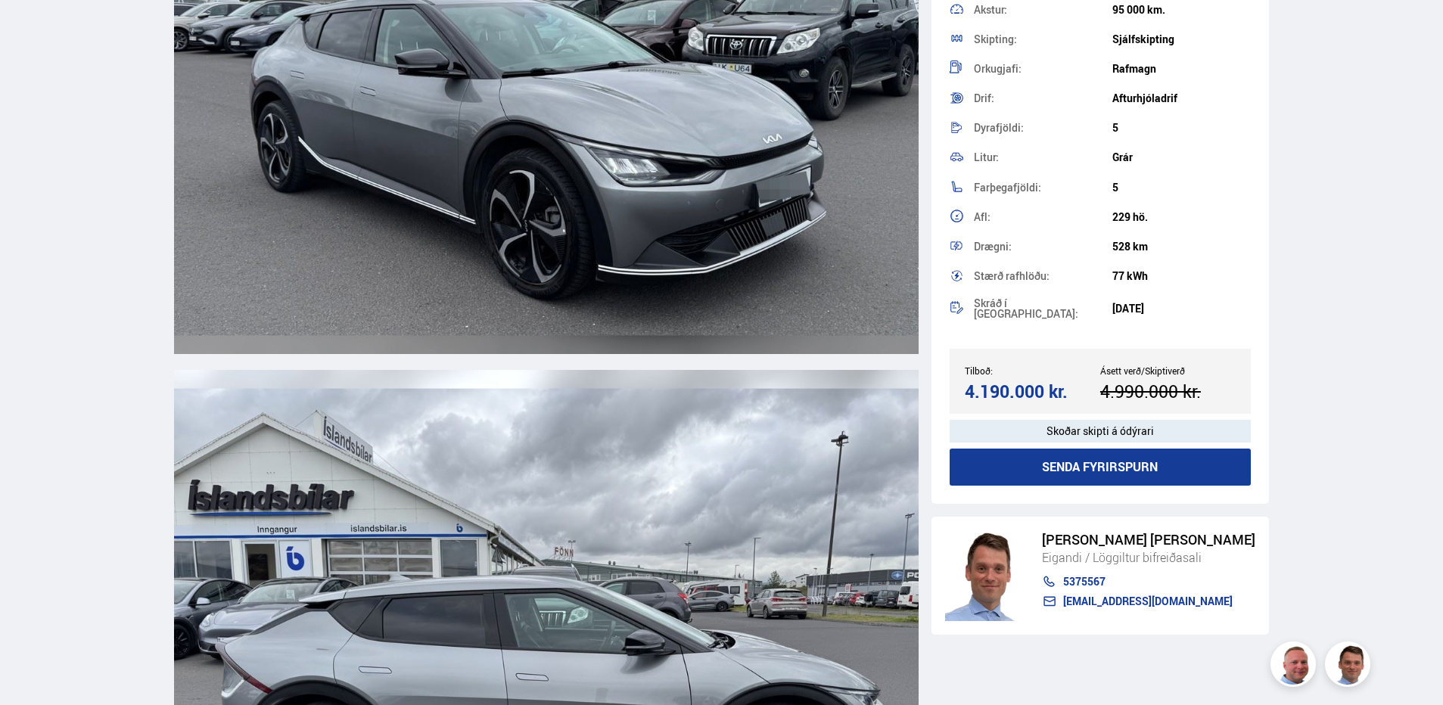
scroll to position [2496, 0]
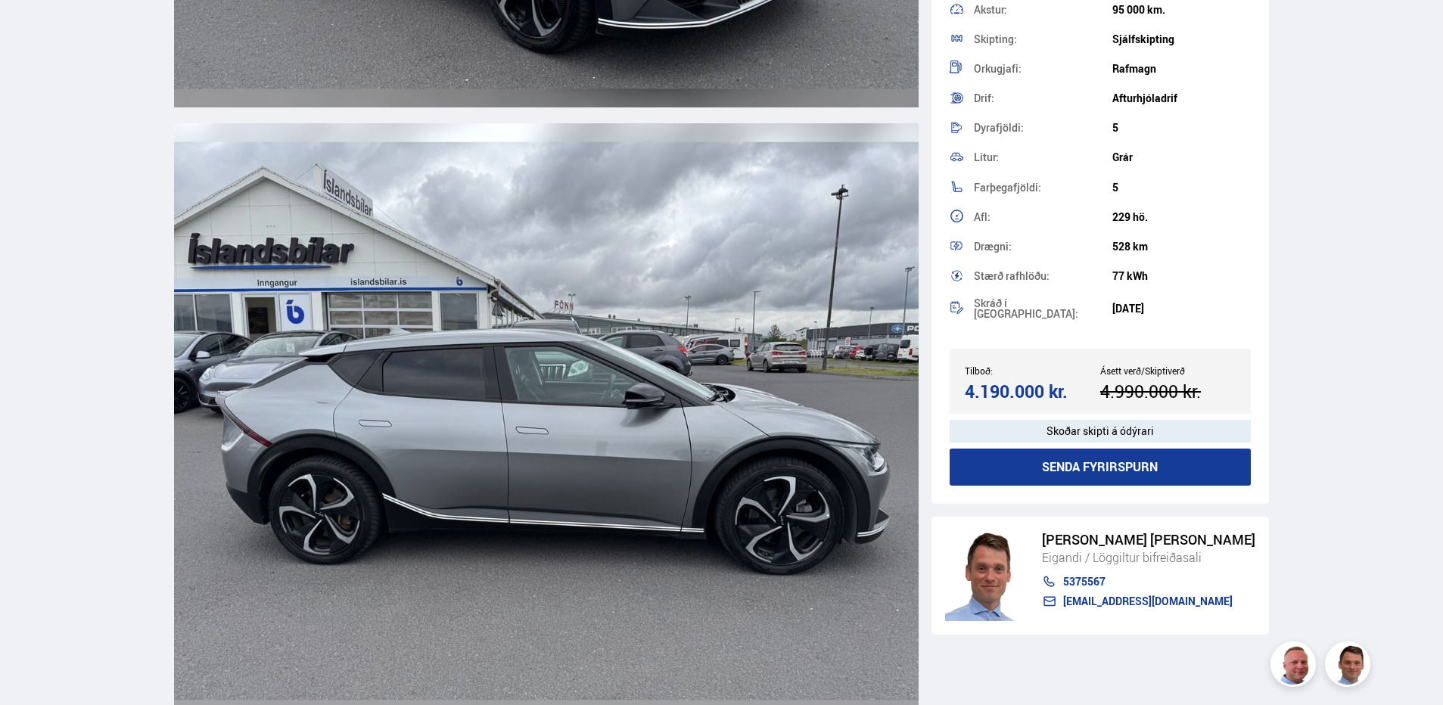
drag, startPoint x: 1440, startPoint y: 104, endPoint x: 1449, endPoint y: -5, distance: 110.0
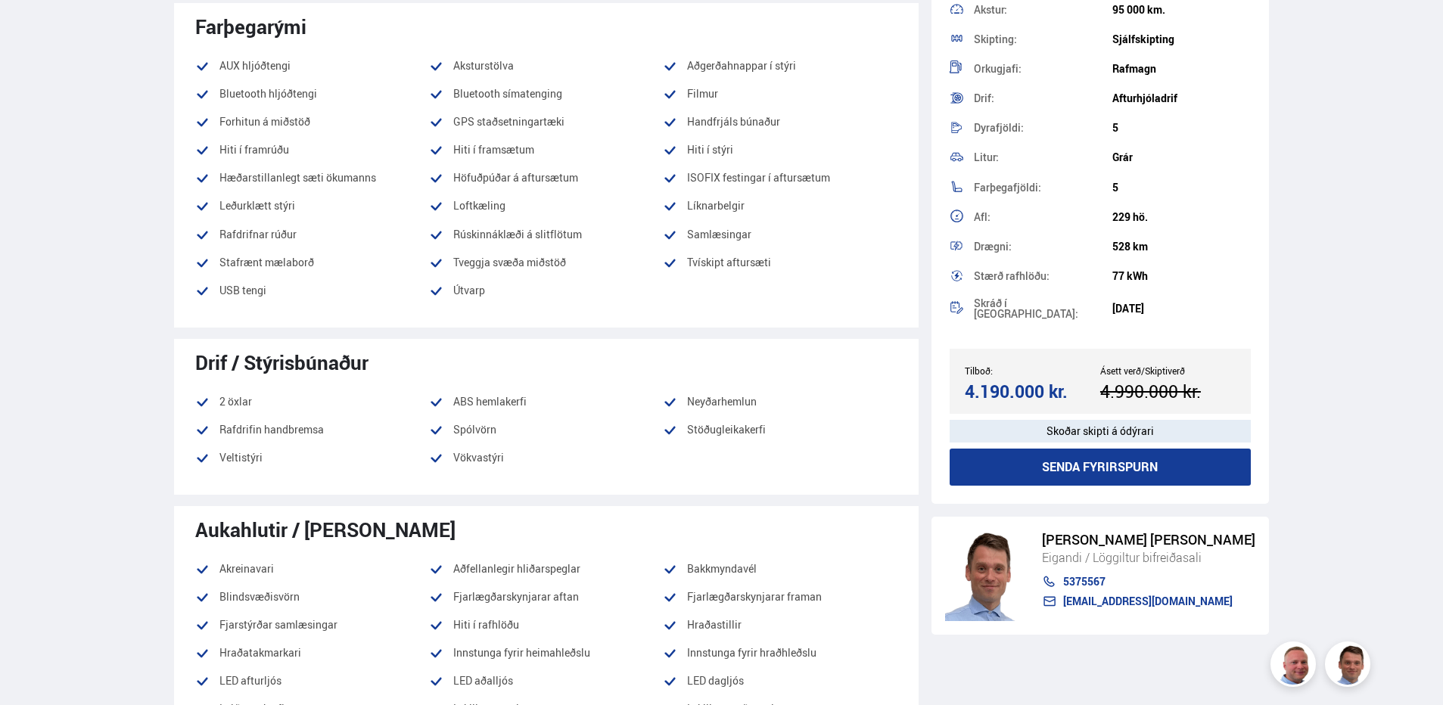
scroll to position [0, 0]
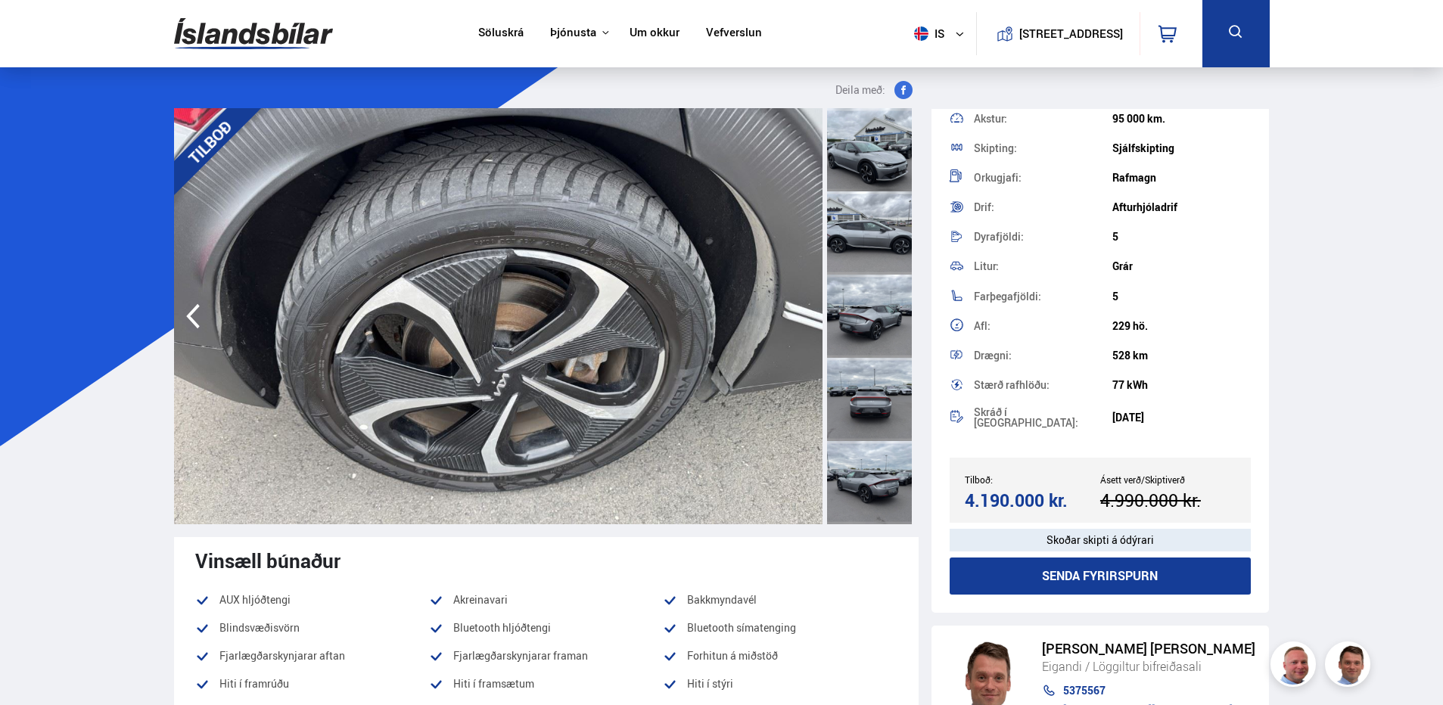
drag, startPoint x: 293, startPoint y: 4, endPoint x: 113, endPoint y: 383, distance: 419.6
click at [188, 325] on icon "button" at bounding box center [193, 316] width 30 height 36
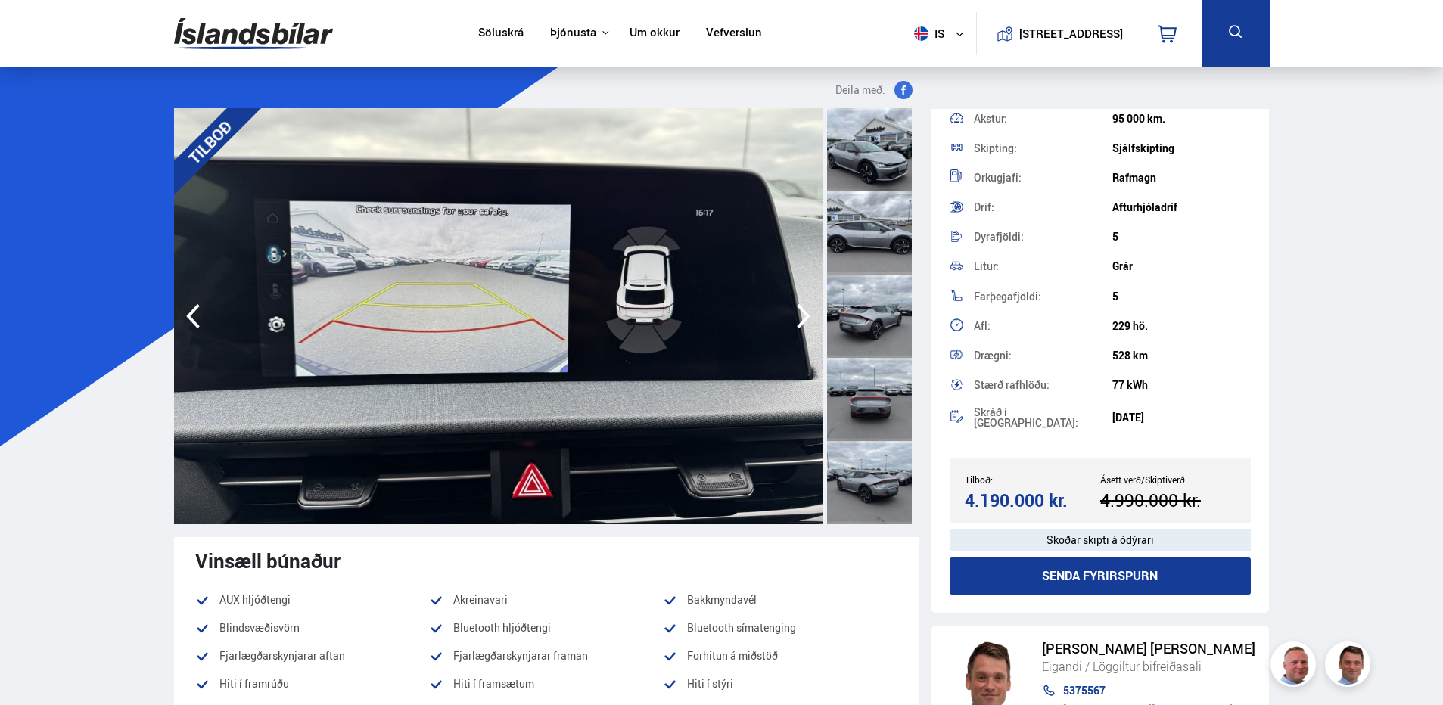
click at [196, 322] on icon "button" at bounding box center [193, 316] width 30 height 36
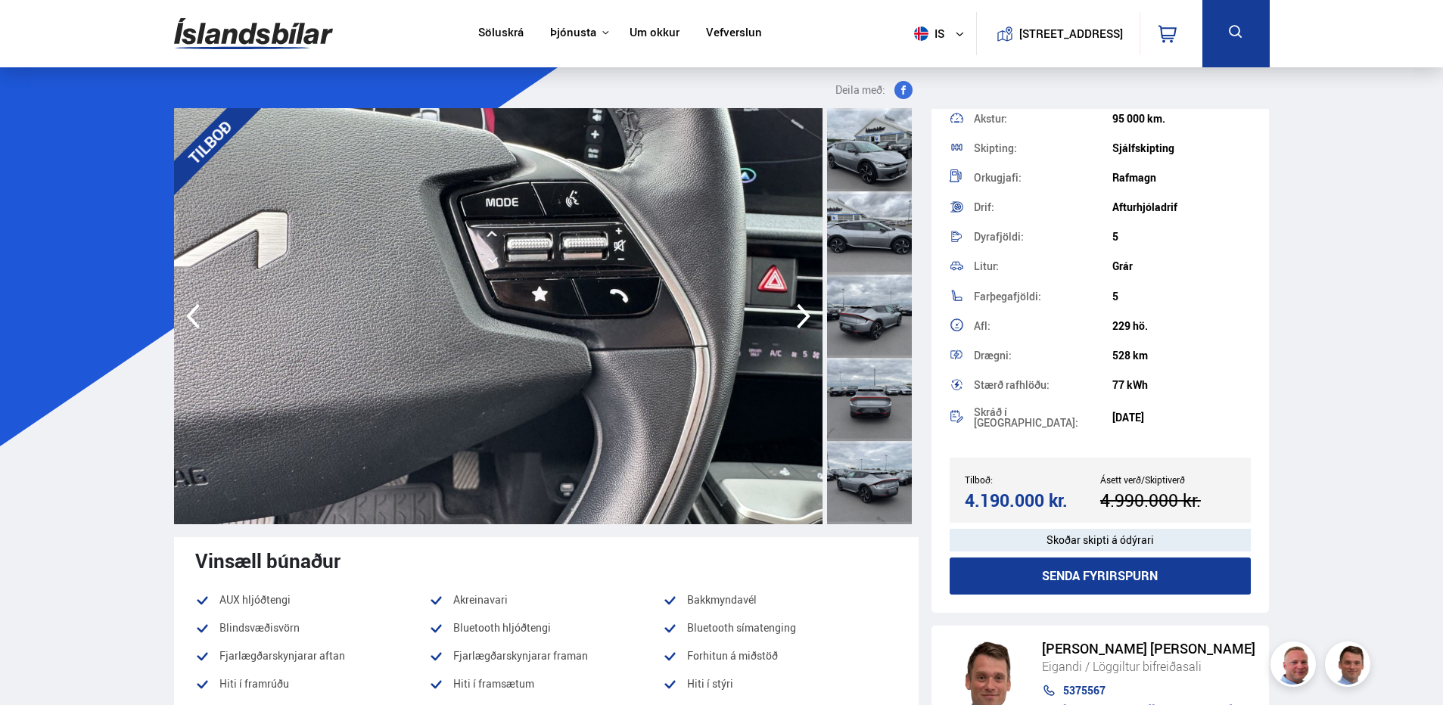
click at [204, 296] on img at bounding box center [498, 316] width 648 height 416
